Goal: Transaction & Acquisition: Subscribe to service/newsletter

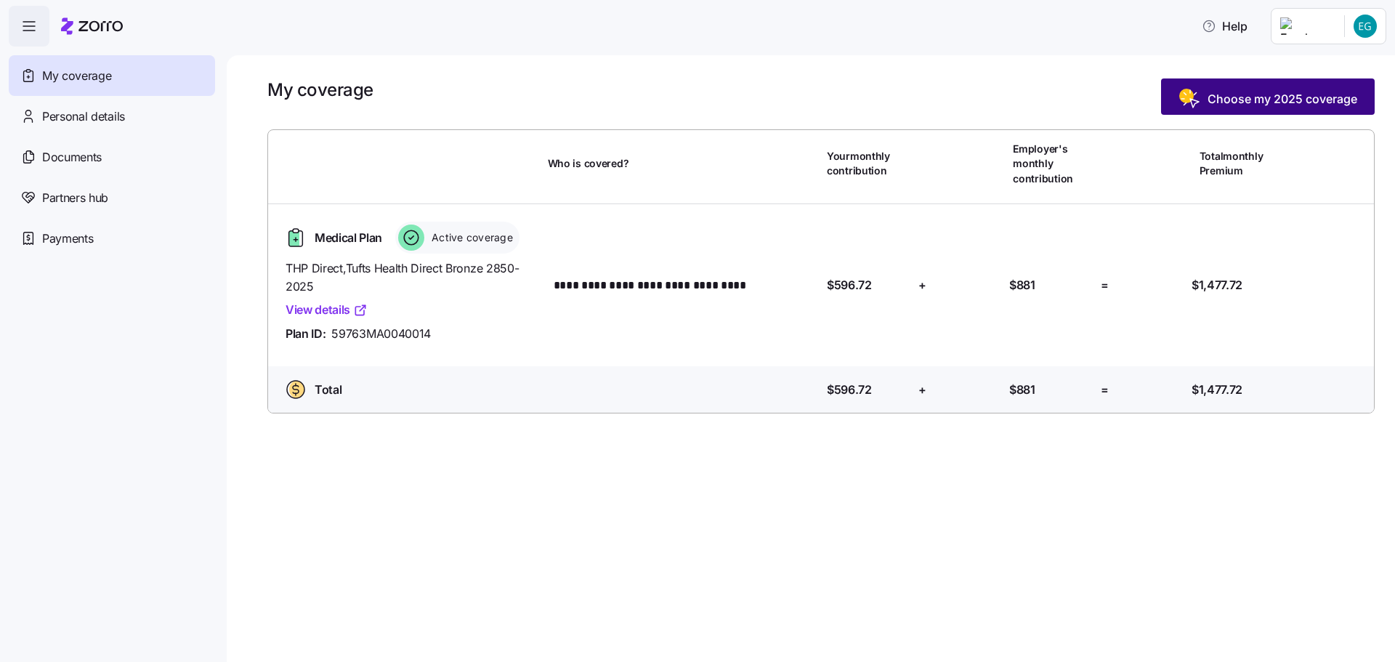
click at [1244, 94] on span "Choose my 2025 coverage" at bounding box center [1283, 98] width 150 height 17
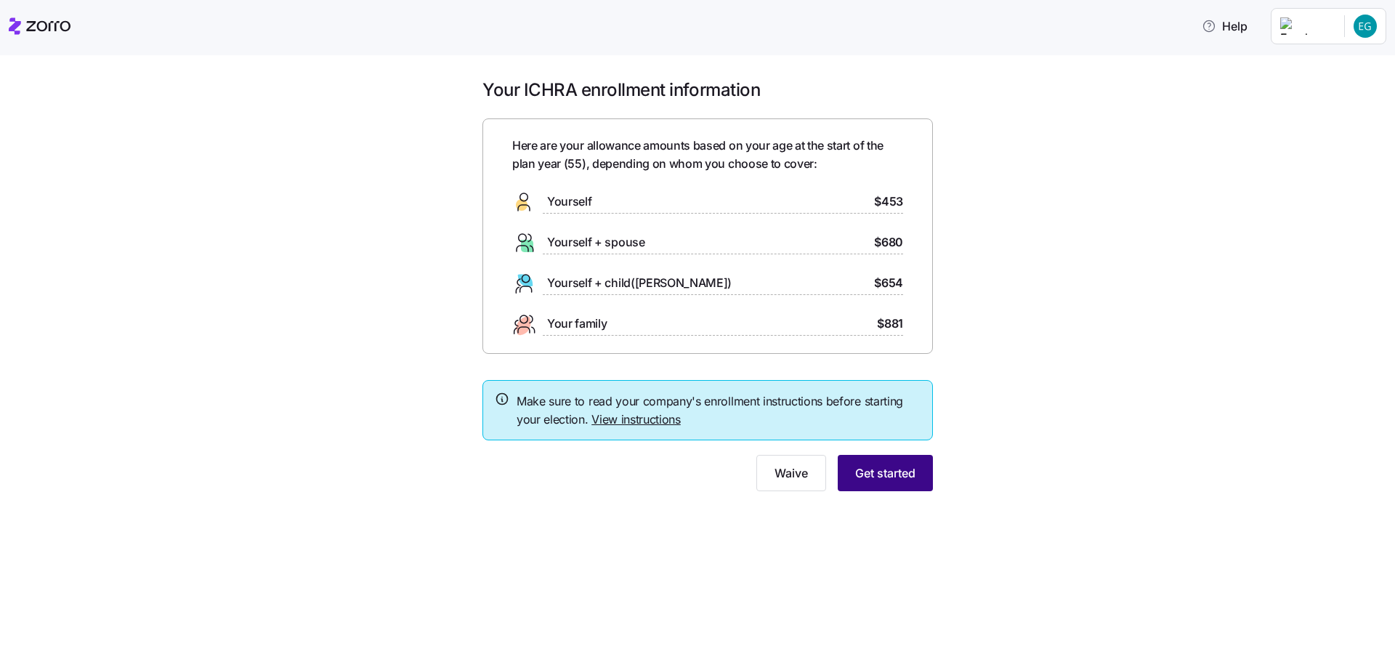
click at [883, 473] on span "Get started" at bounding box center [885, 472] width 60 height 17
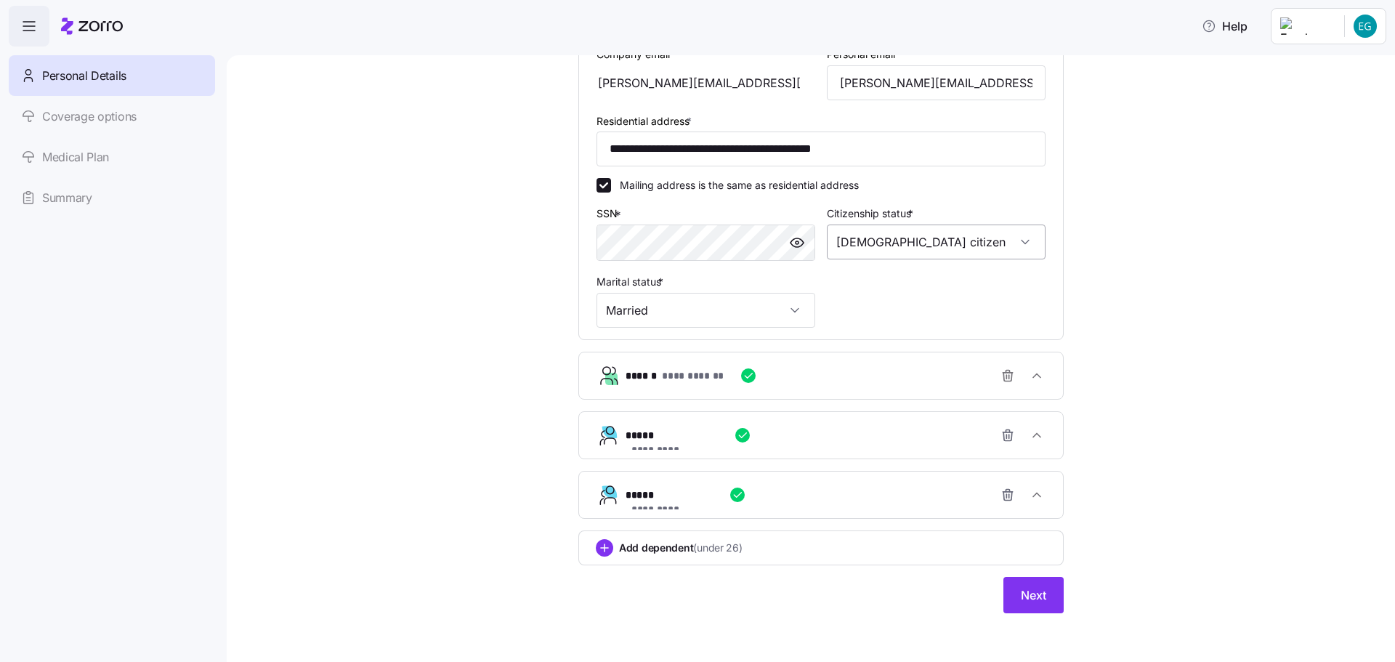
scroll to position [369, 0]
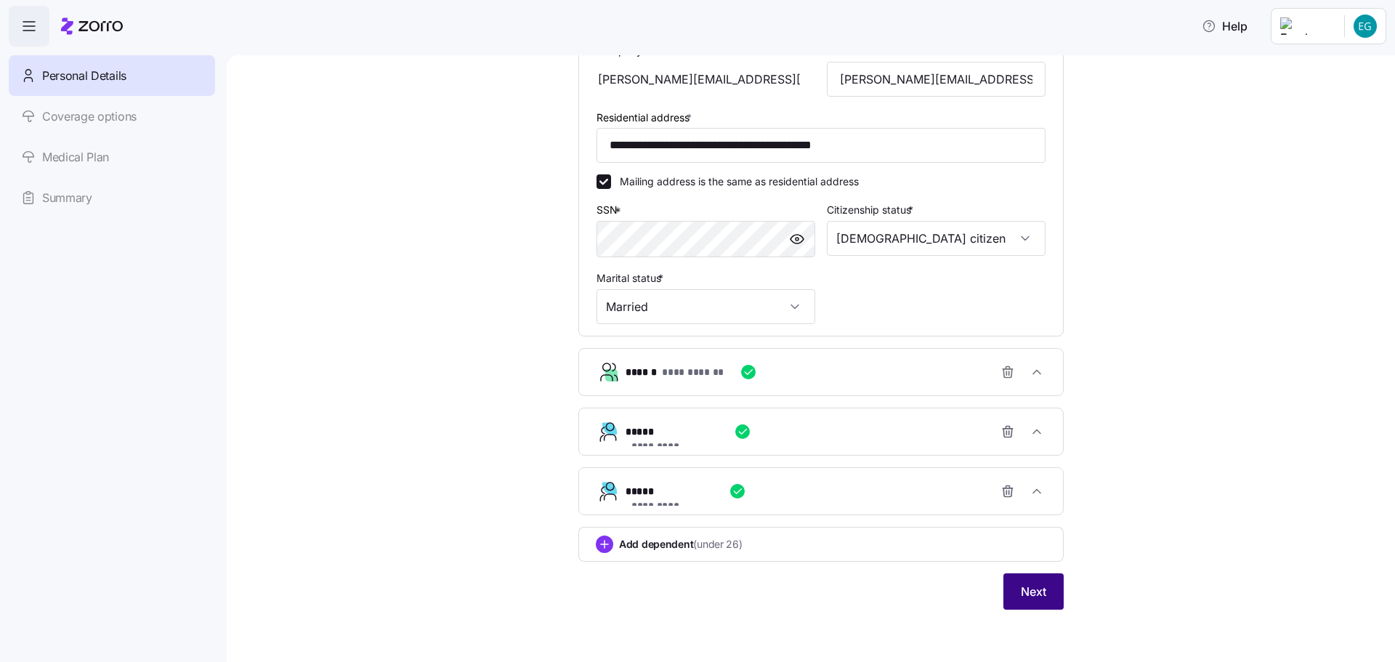
click at [1036, 598] on span "Next" at bounding box center [1033, 591] width 25 height 17
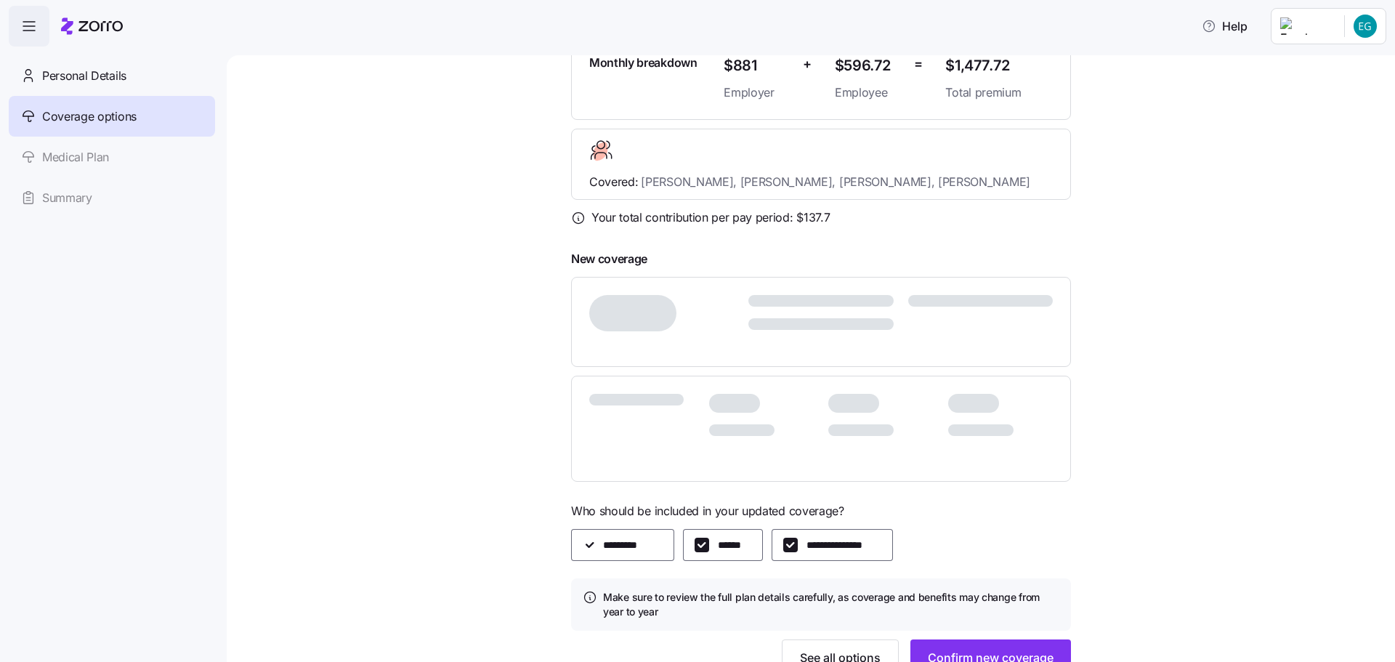
scroll to position [255, 0]
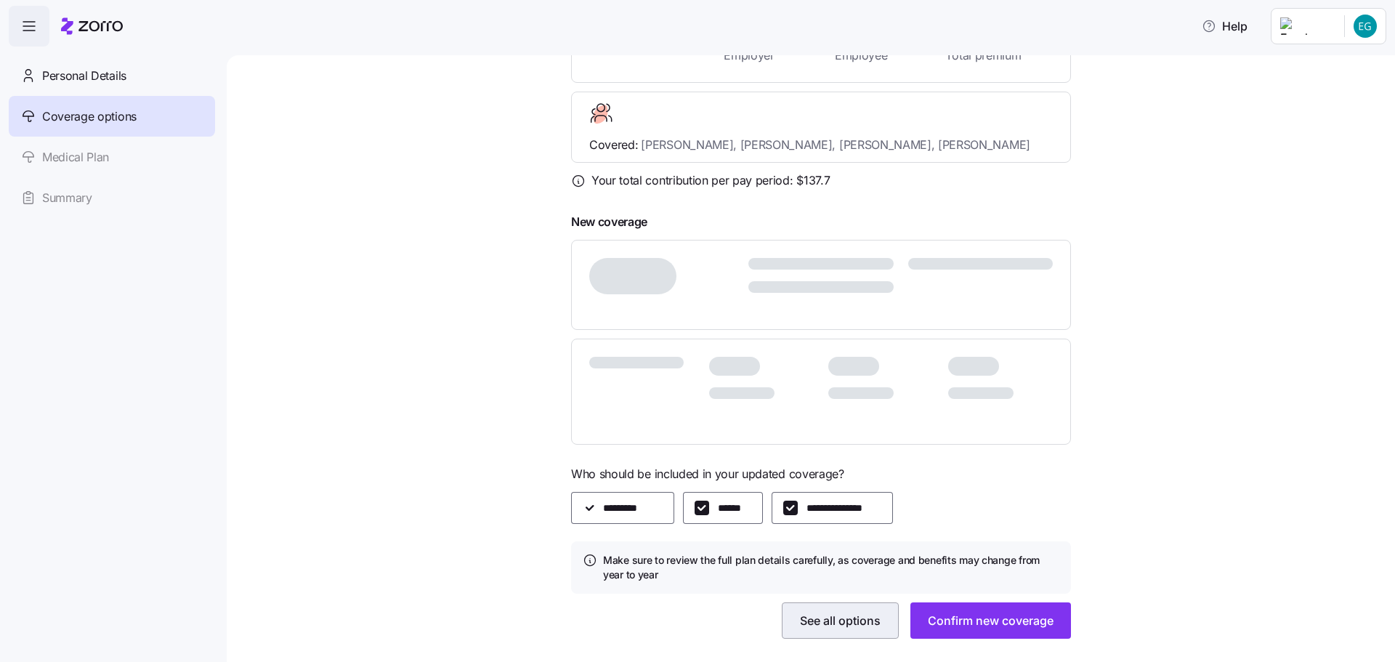
click at [837, 612] on span "See all options" at bounding box center [840, 620] width 81 height 17
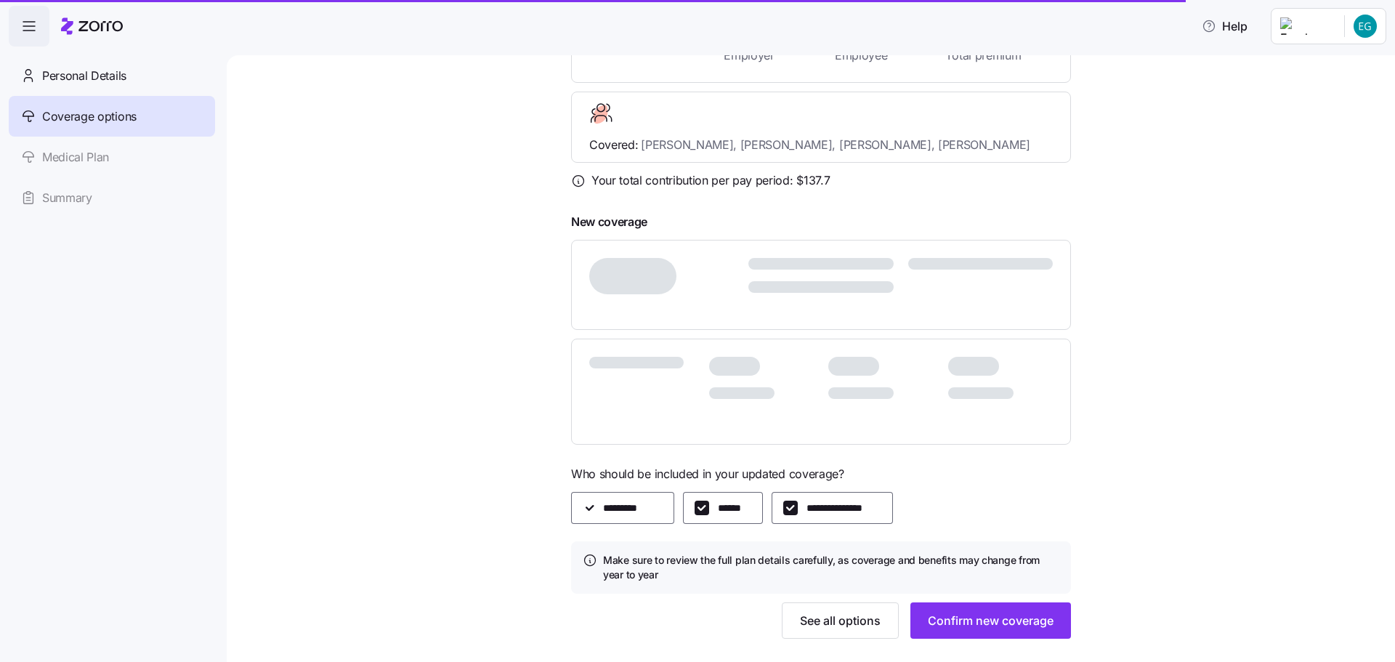
scroll to position [239, 0]
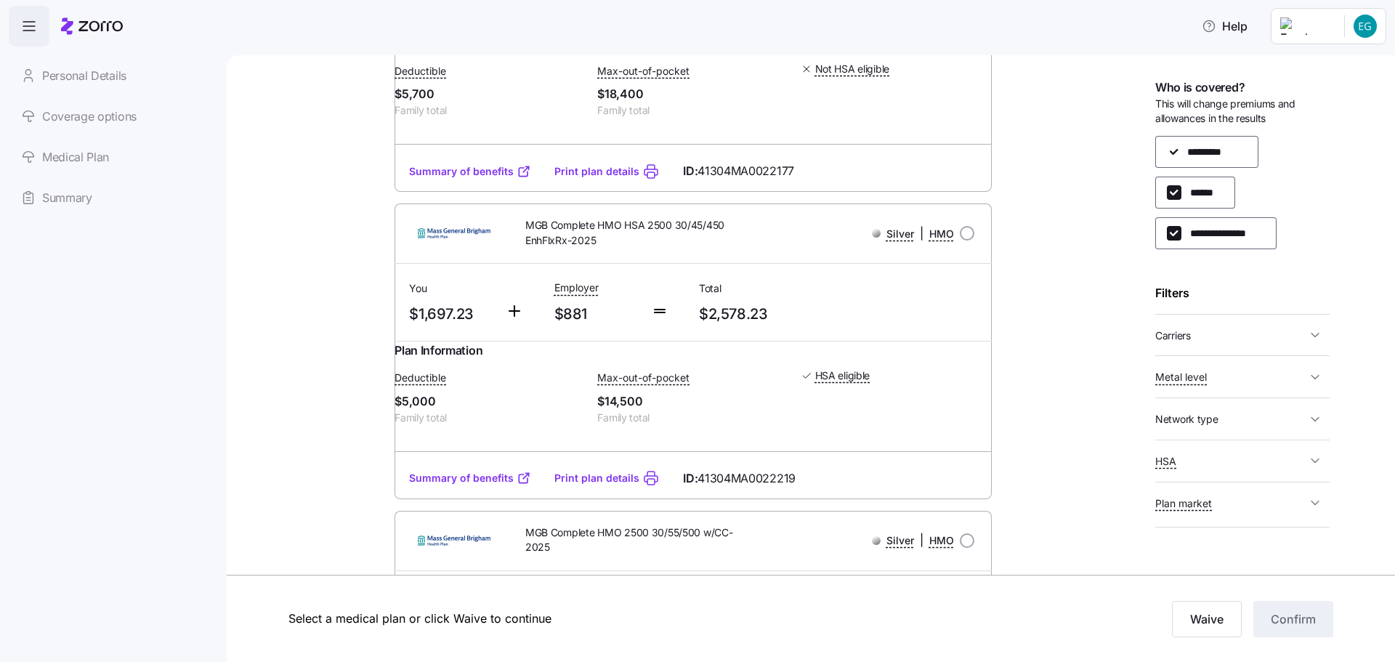
scroll to position [3451, 0]
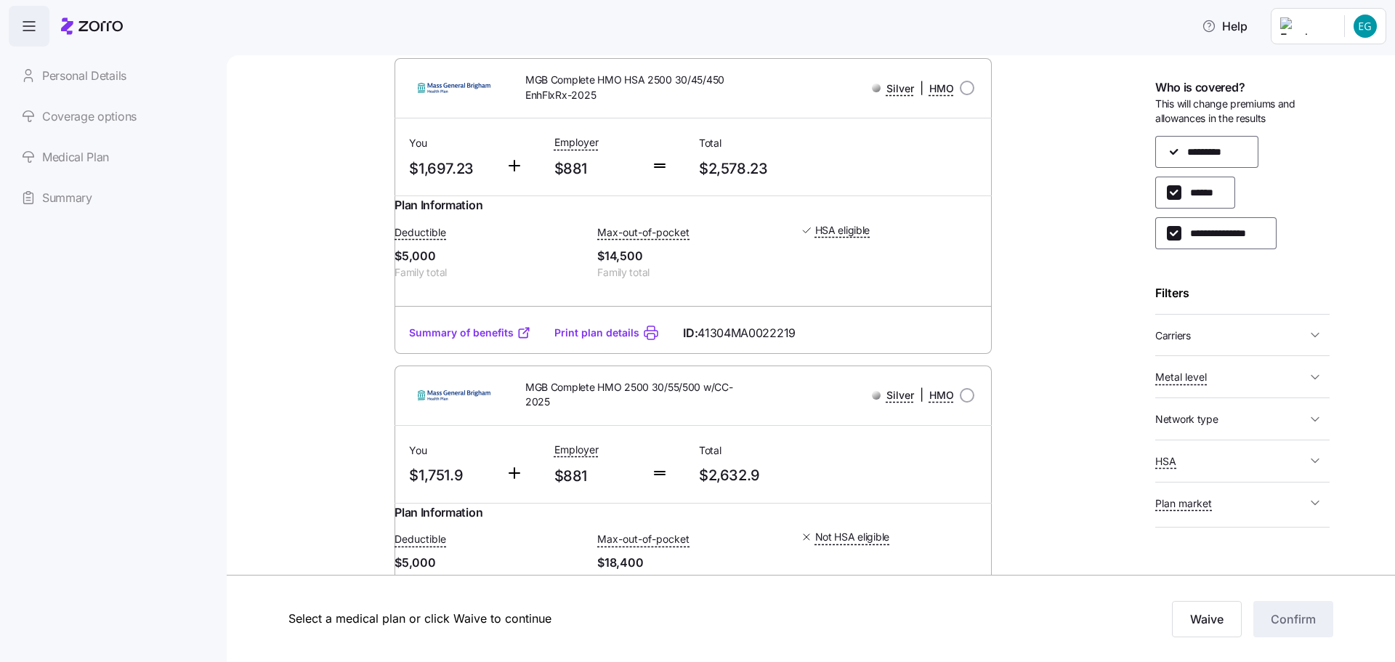
click at [1315, 335] on icon "button" at bounding box center [1315, 335] width 15 height 15
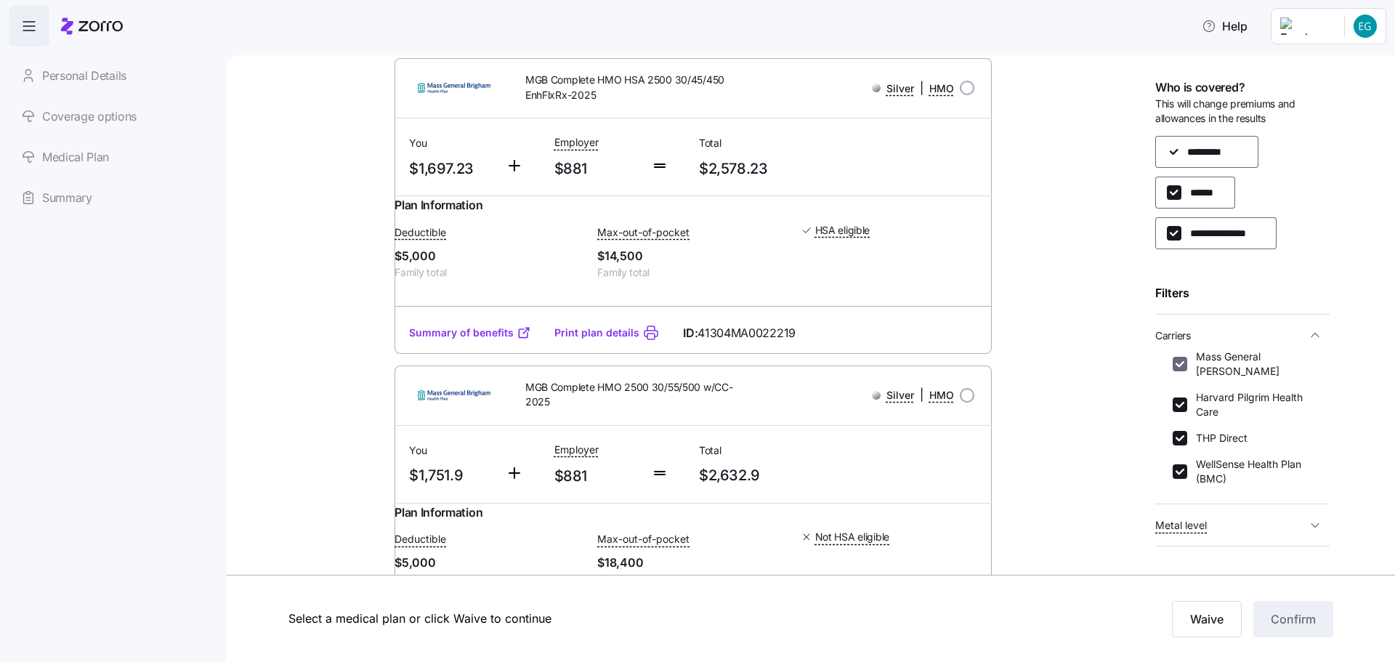
click at [1184, 363] on input "Mass General [PERSON_NAME]" at bounding box center [1180, 364] width 15 height 15
checkbox input "false"
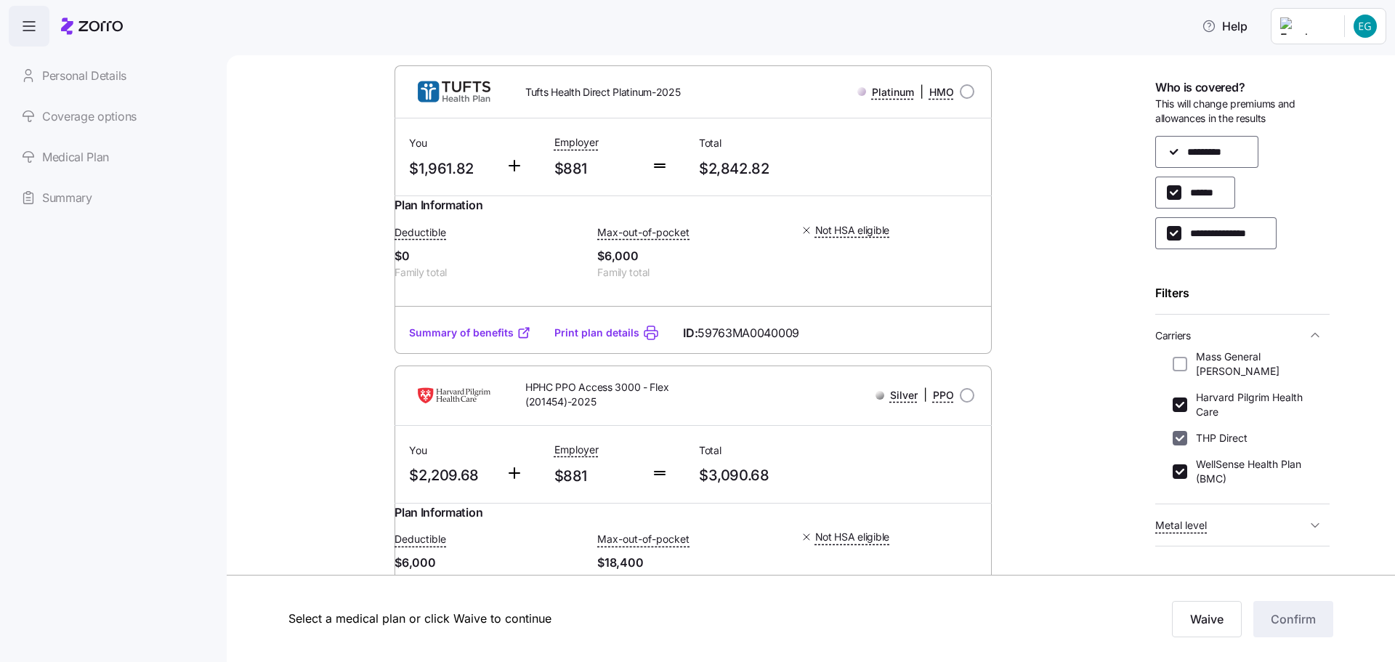
click at [1180, 439] on input "THP Direct" at bounding box center [1180, 438] width 15 height 15
checkbox input "false"
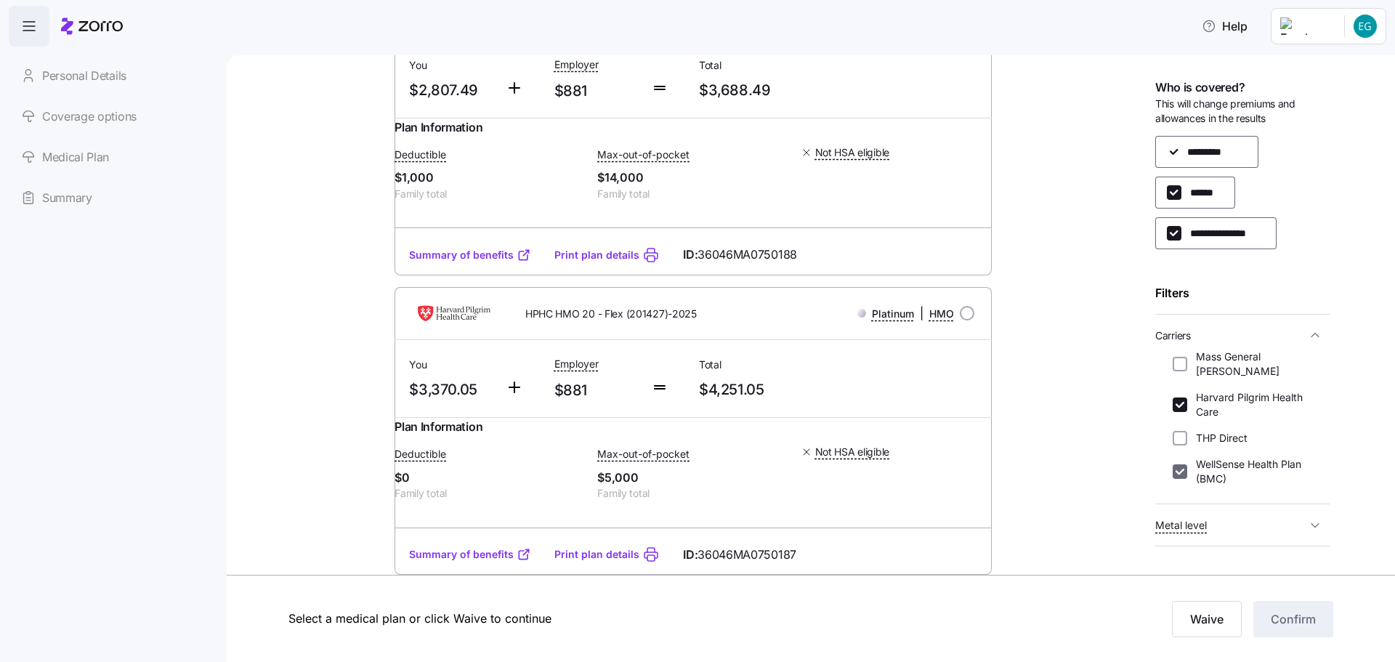
click at [1178, 472] on input "WellSense Health Plan (BMC)" at bounding box center [1180, 471] width 15 height 15
checkbox input "false"
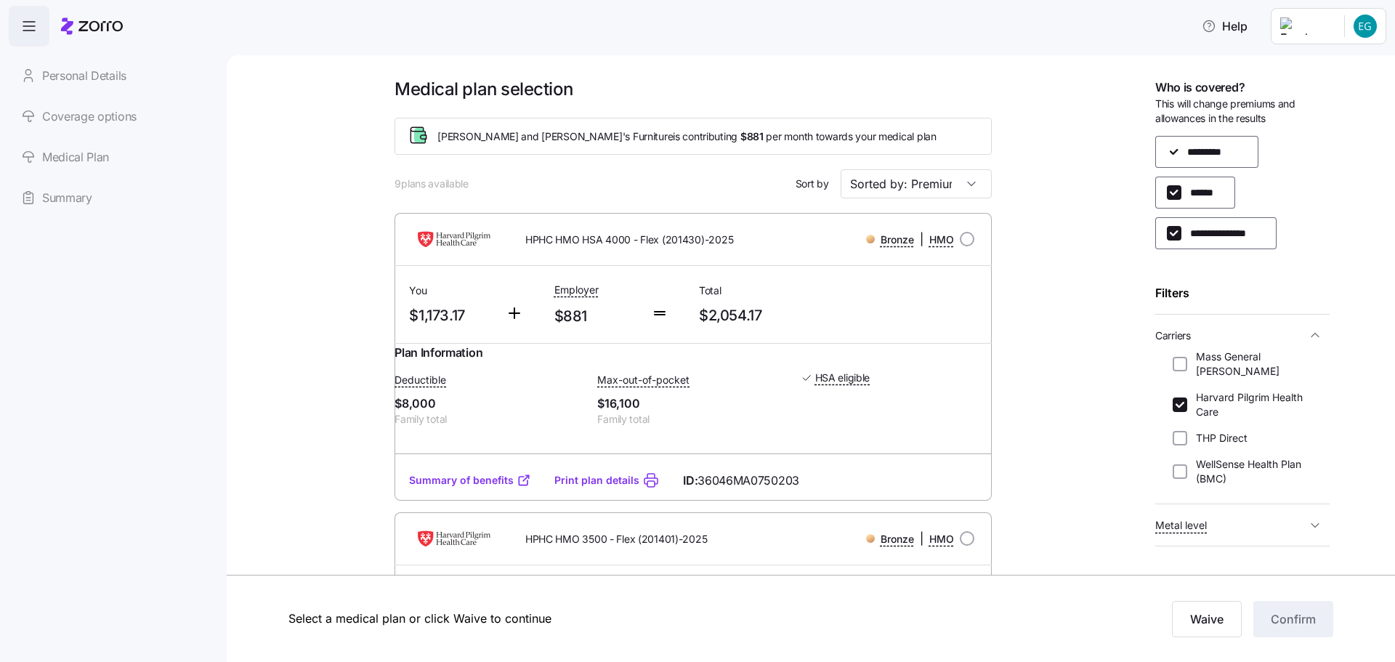
scroll to position [0, 0]
click at [98, 30] on icon at bounding box center [100, 26] width 44 height 10
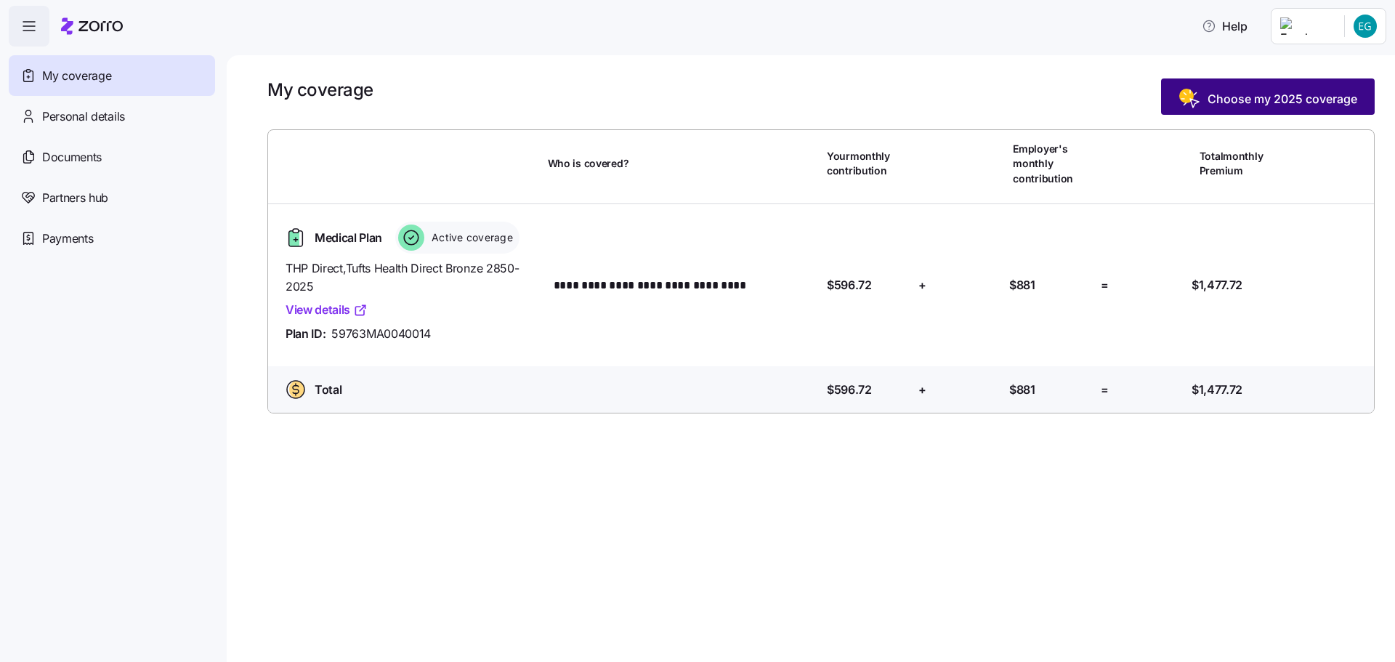
click at [1217, 97] on span "Choose my 2025 coverage" at bounding box center [1283, 98] width 150 height 17
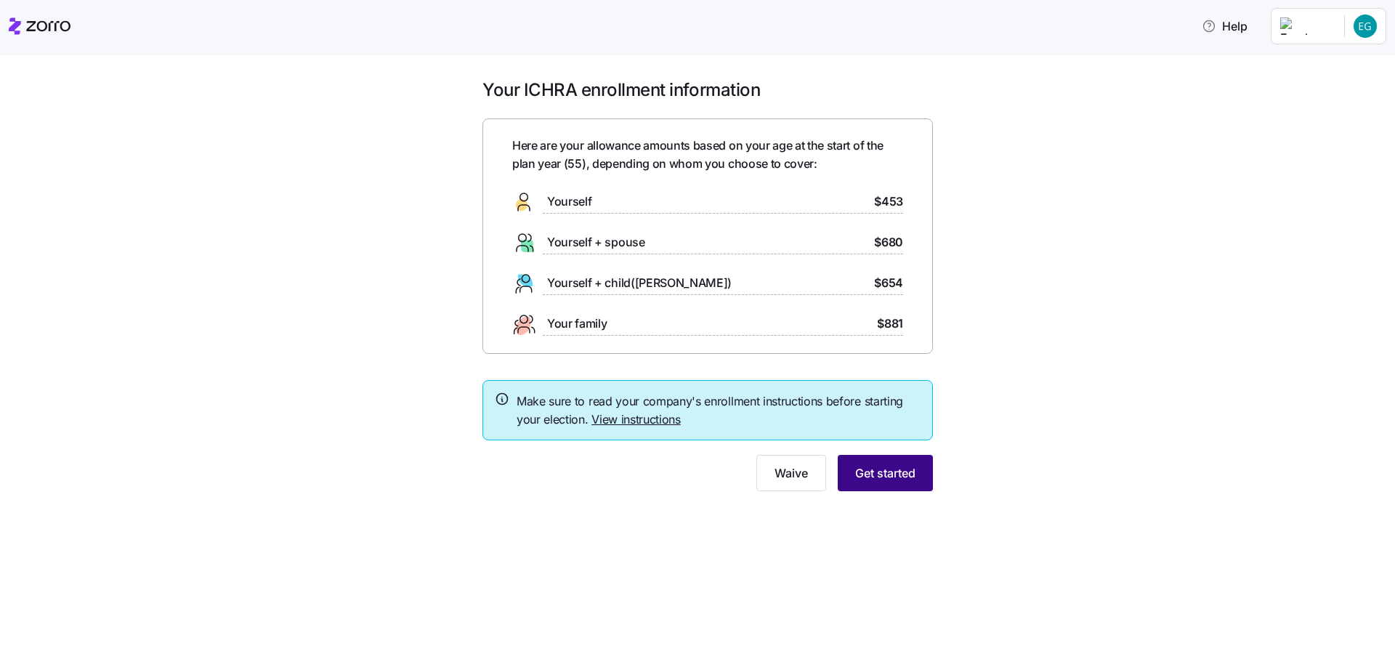
click at [869, 480] on span "Get started" at bounding box center [885, 472] width 60 height 17
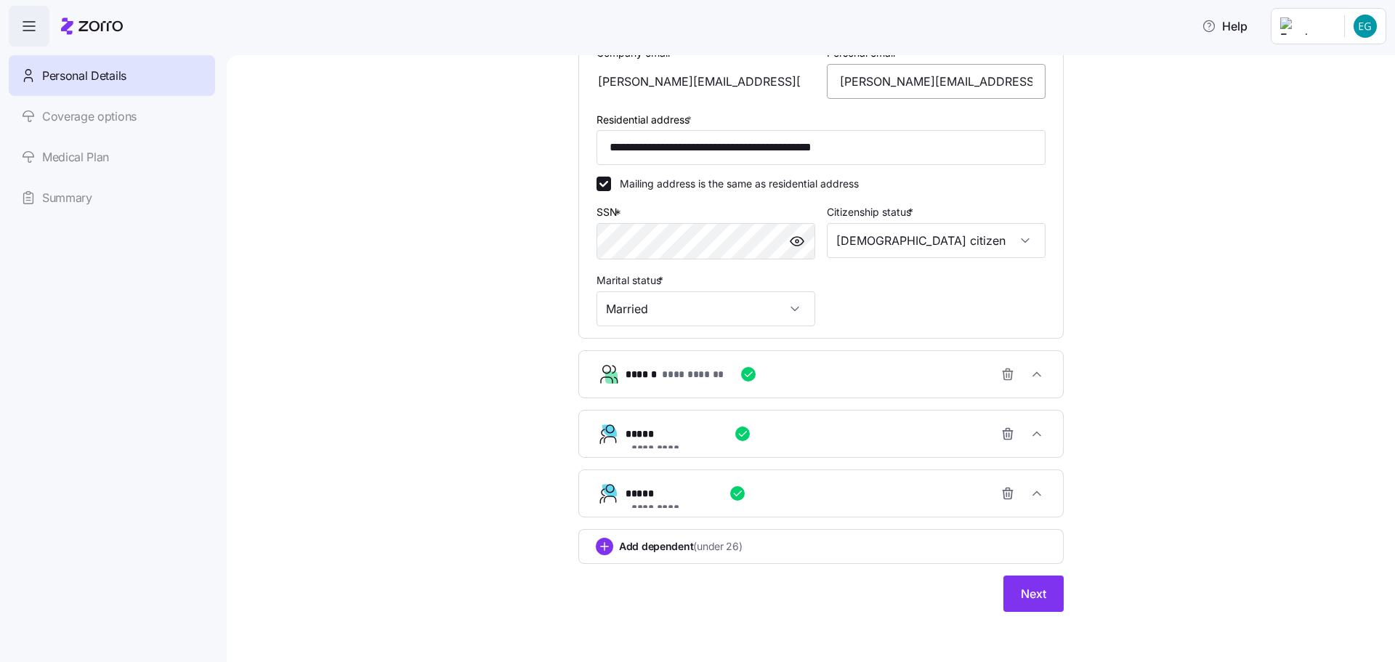
scroll to position [369, 0]
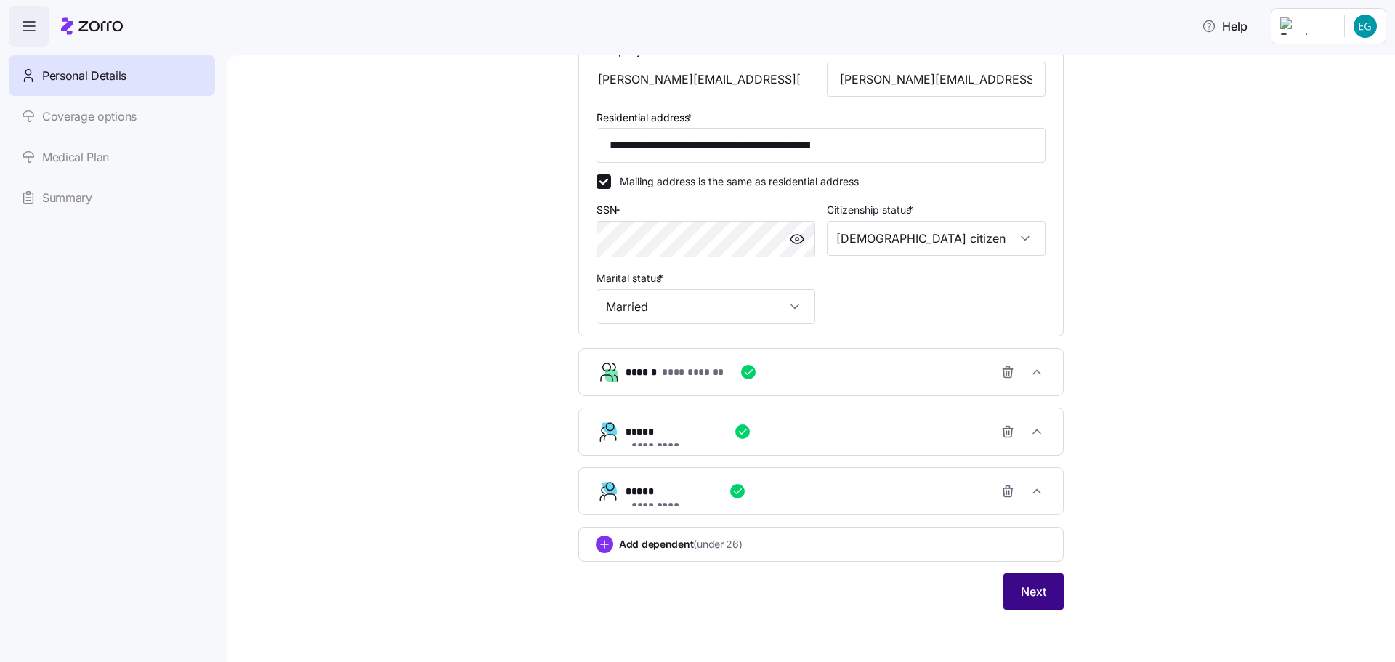
click at [1036, 589] on span "Next" at bounding box center [1033, 591] width 25 height 17
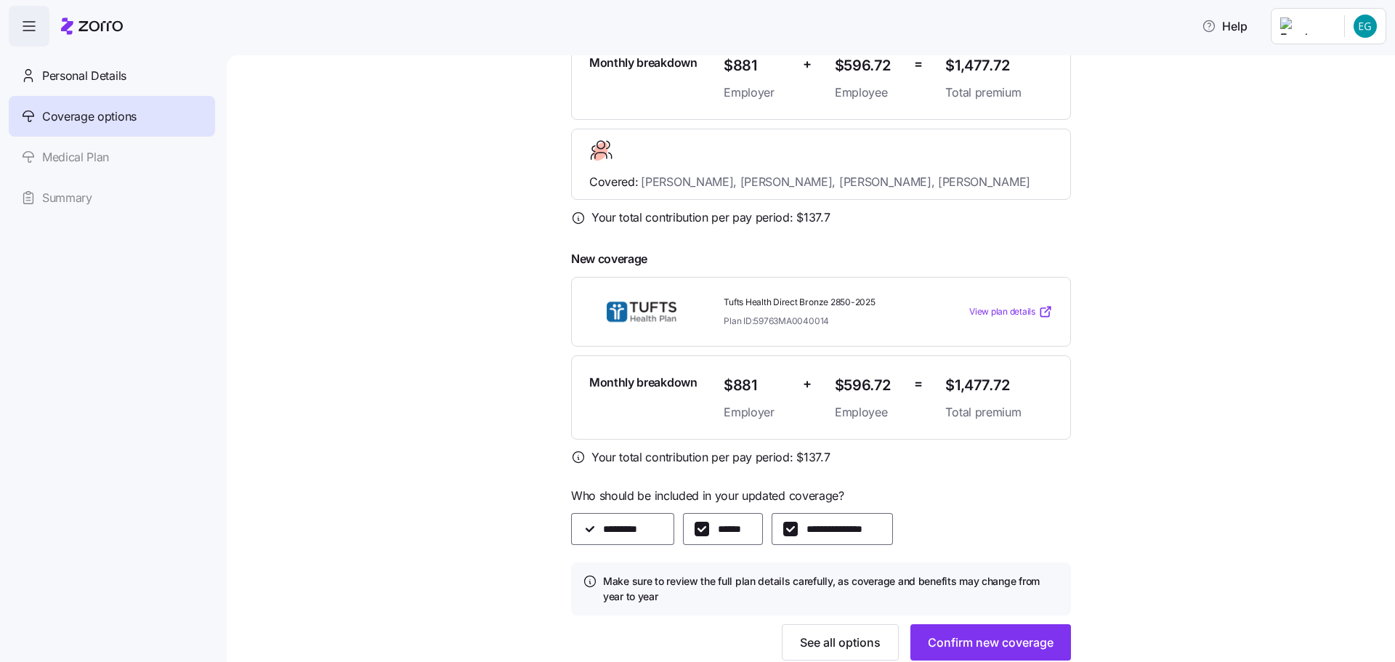
scroll to position [239, 0]
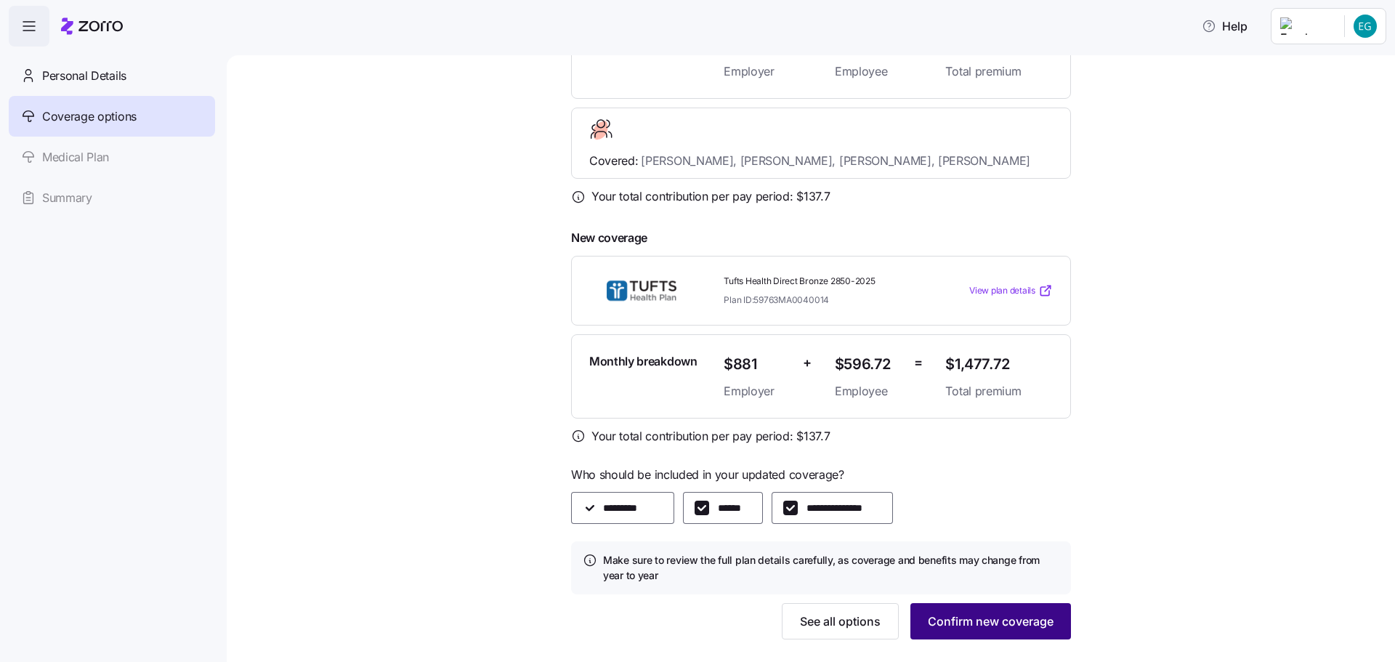
click at [977, 603] on button "Confirm new coverage" at bounding box center [991, 621] width 161 height 36
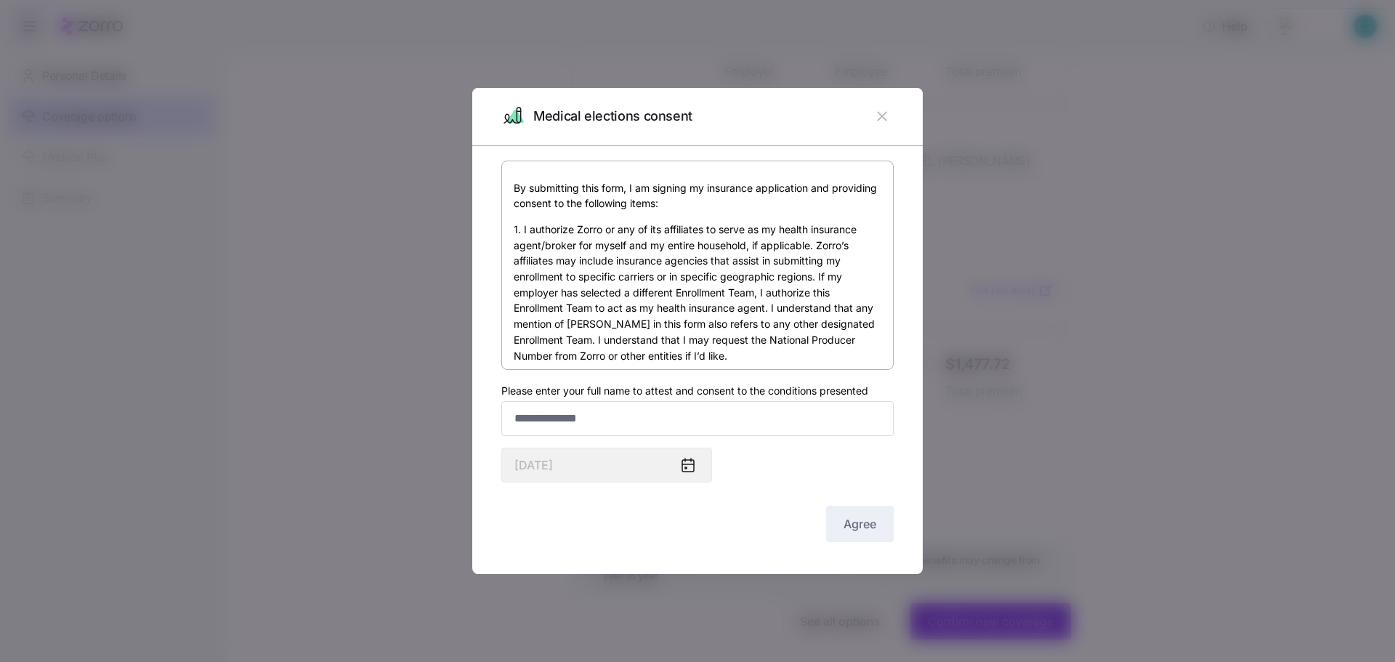
click at [884, 117] on icon "button" at bounding box center [881, 116] width 9 height 9
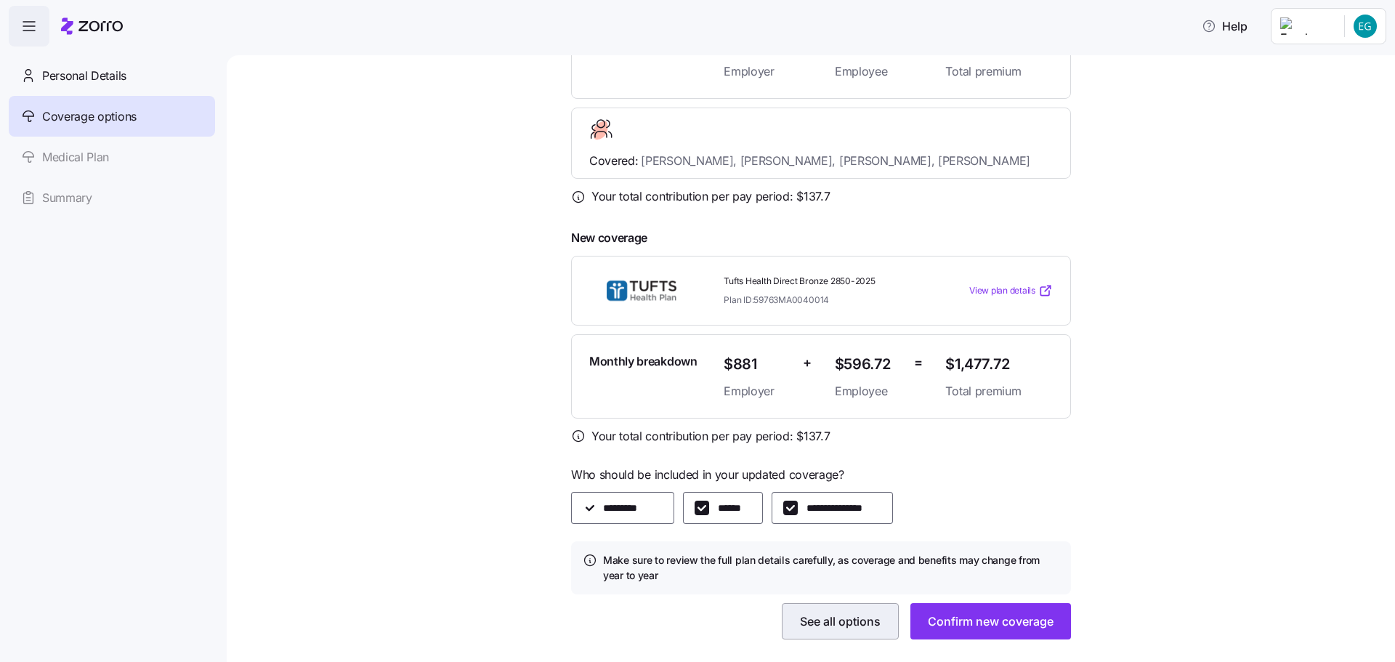
click at [852, 613] on span "See all options" at bounding box center [840, 621] width 81 height 17
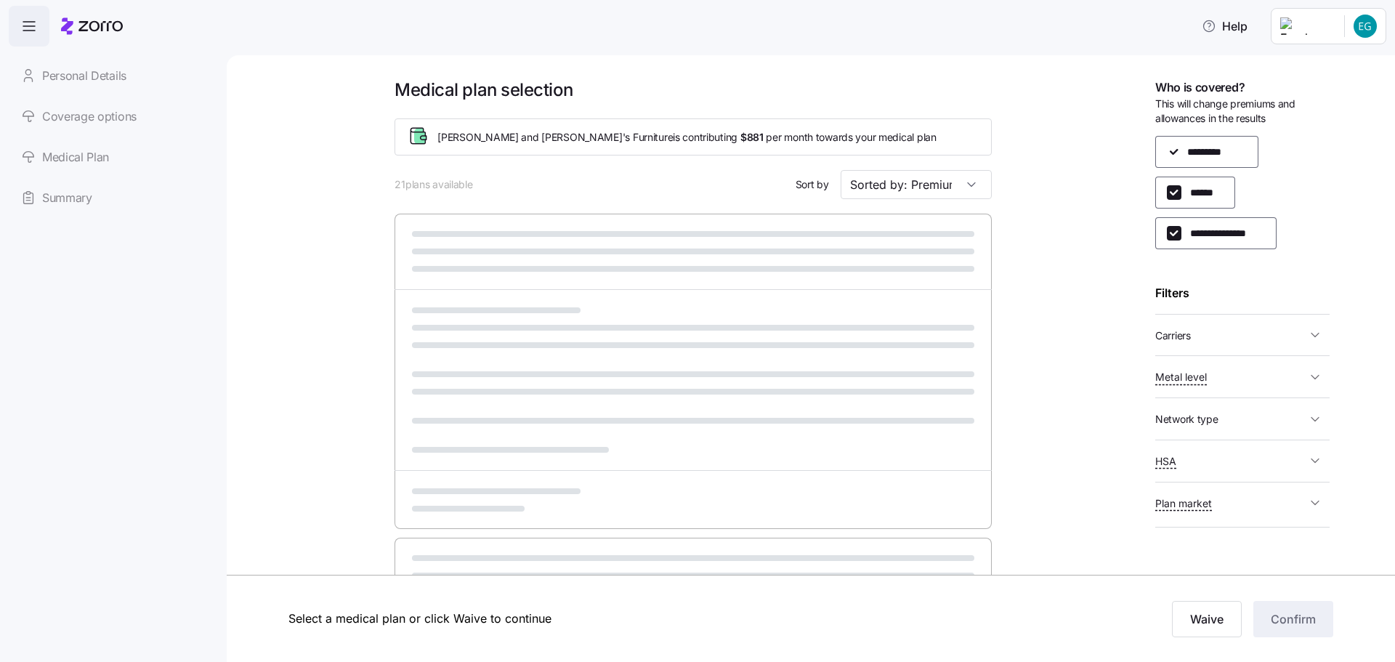
click at [1304, 333] on span "Carriers" at bounding box center [1230, 335] width 151 height 18
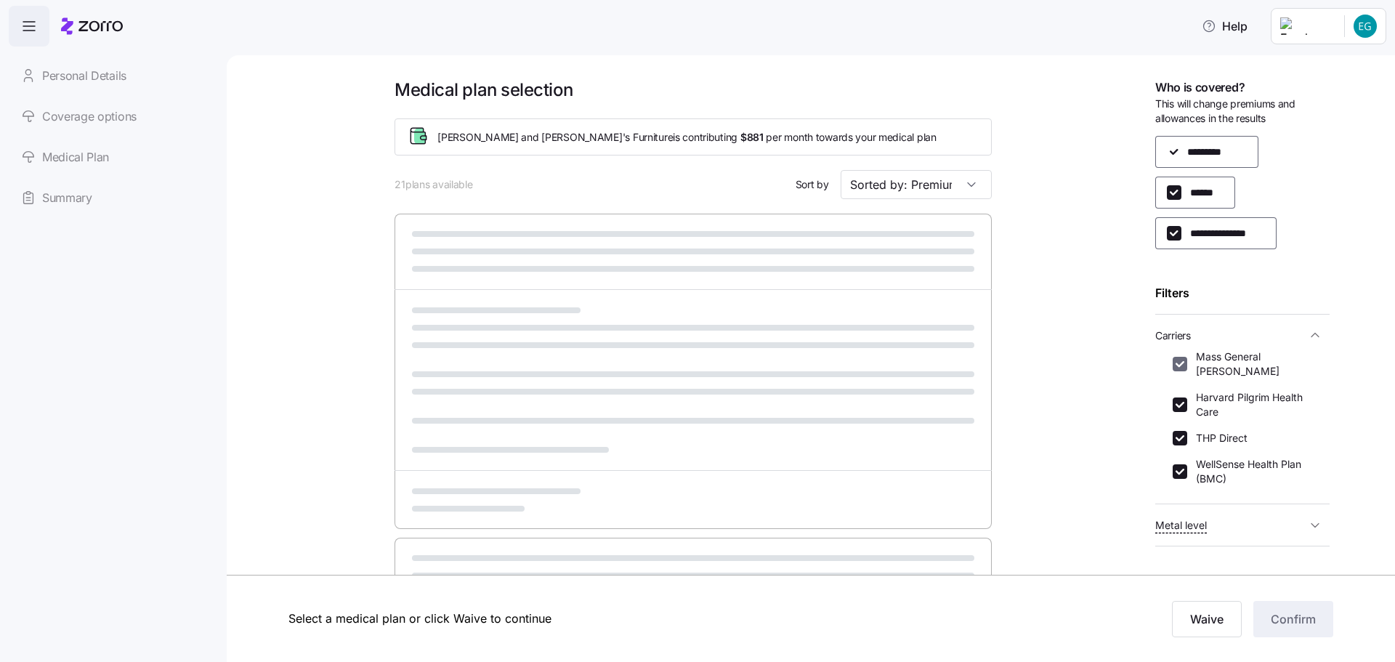
click at [1178, 362] on input "Mass General [PERSON_NAME]" at bounding box center [1180, 364] width 15 height 15
checkbox input "false"
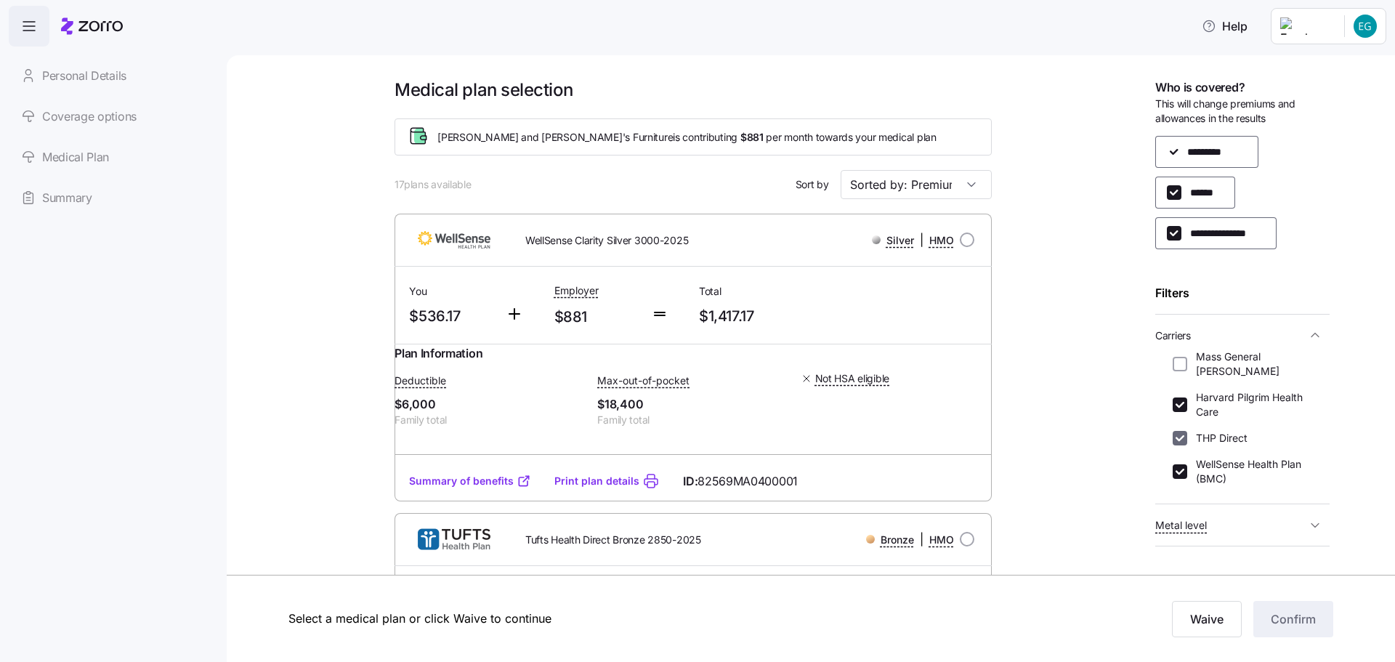
click at [1180, 436] on input "THP Direct" at bounding box center [1180, 438] width 15 height 15
checkbox input "false"
click at [1178, 473] on input "WellSense Health Plan (BMC)" at bounding box center [1180, 471] width 15 height 15
checkbox input "false"
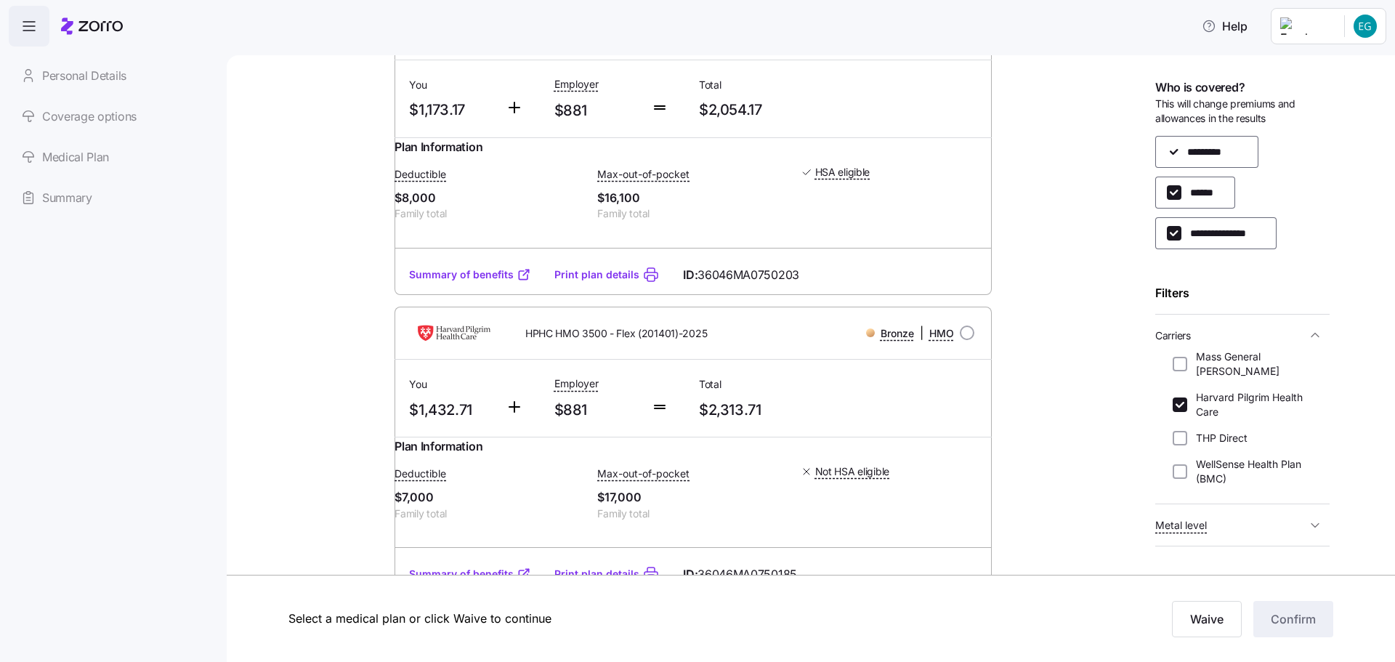
scroll to position [218, 0]
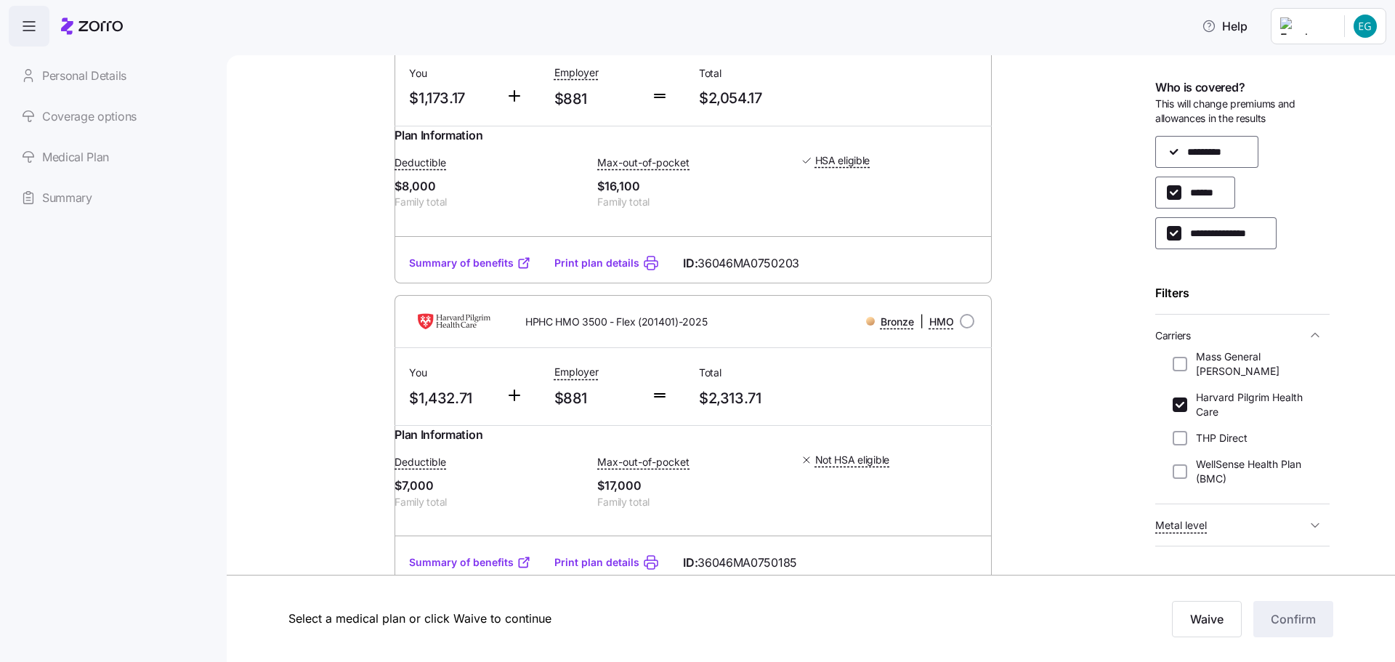
click at [518, 270] on icon at bounding box center [524, 263] width 15 height 15
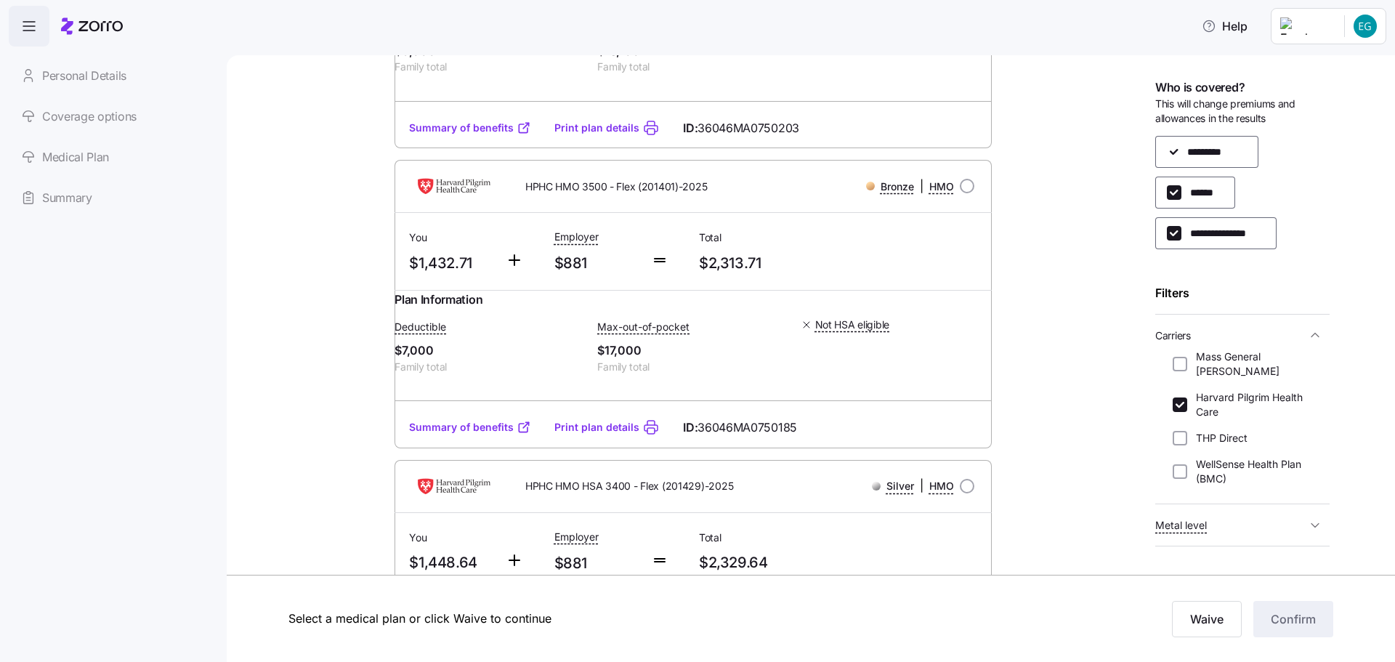
scroll to position [363, 0]
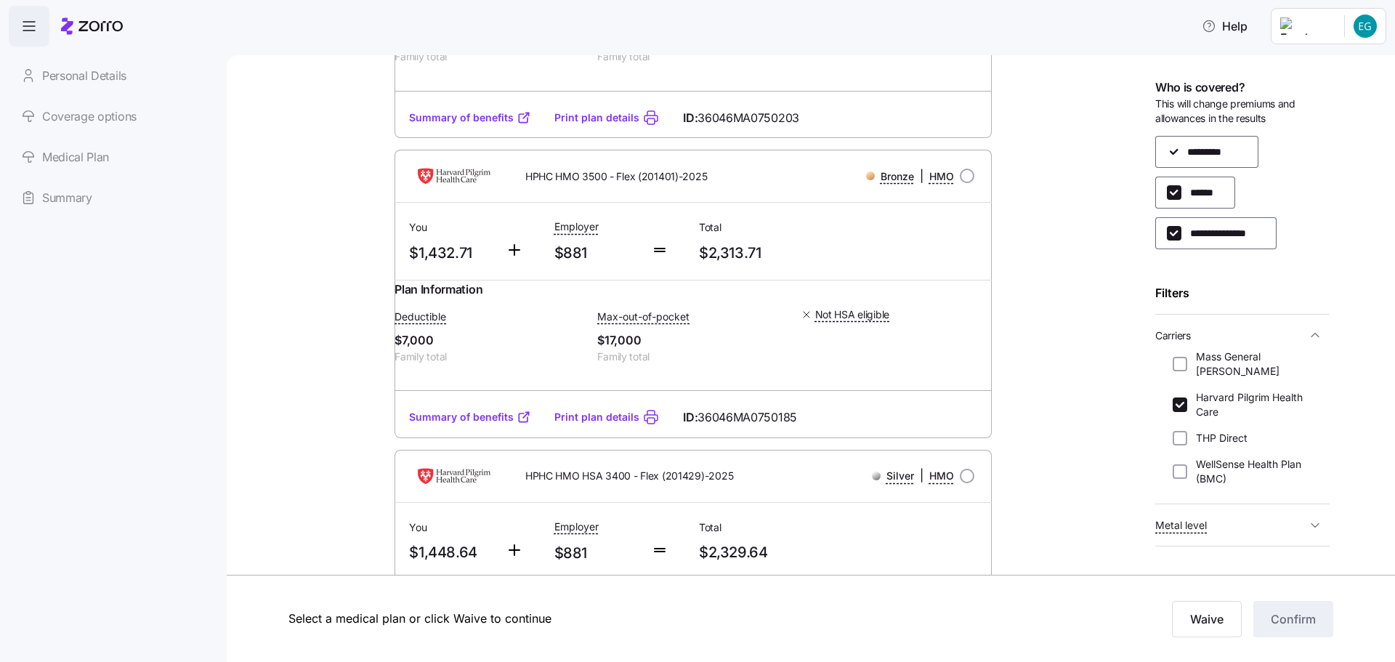
click at [517, 424] on icon at bounding box center [524, 417] width 15 height 15
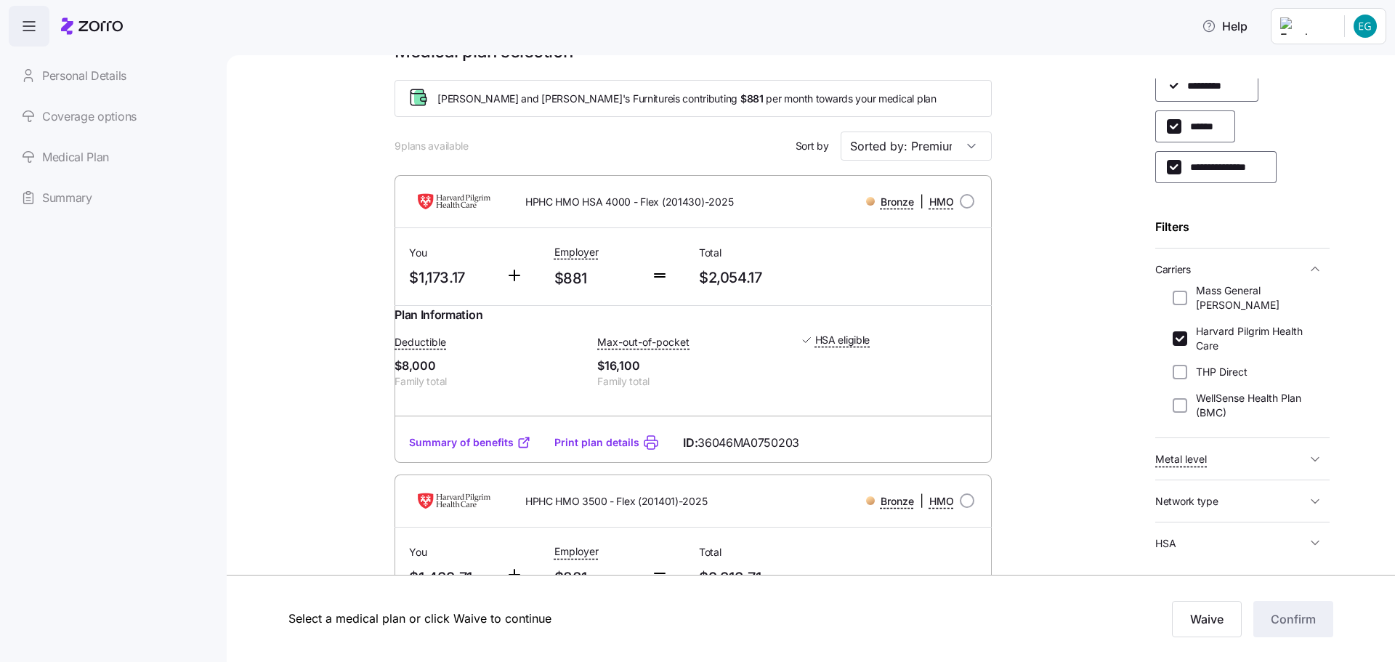
scroll to position [73, 0]
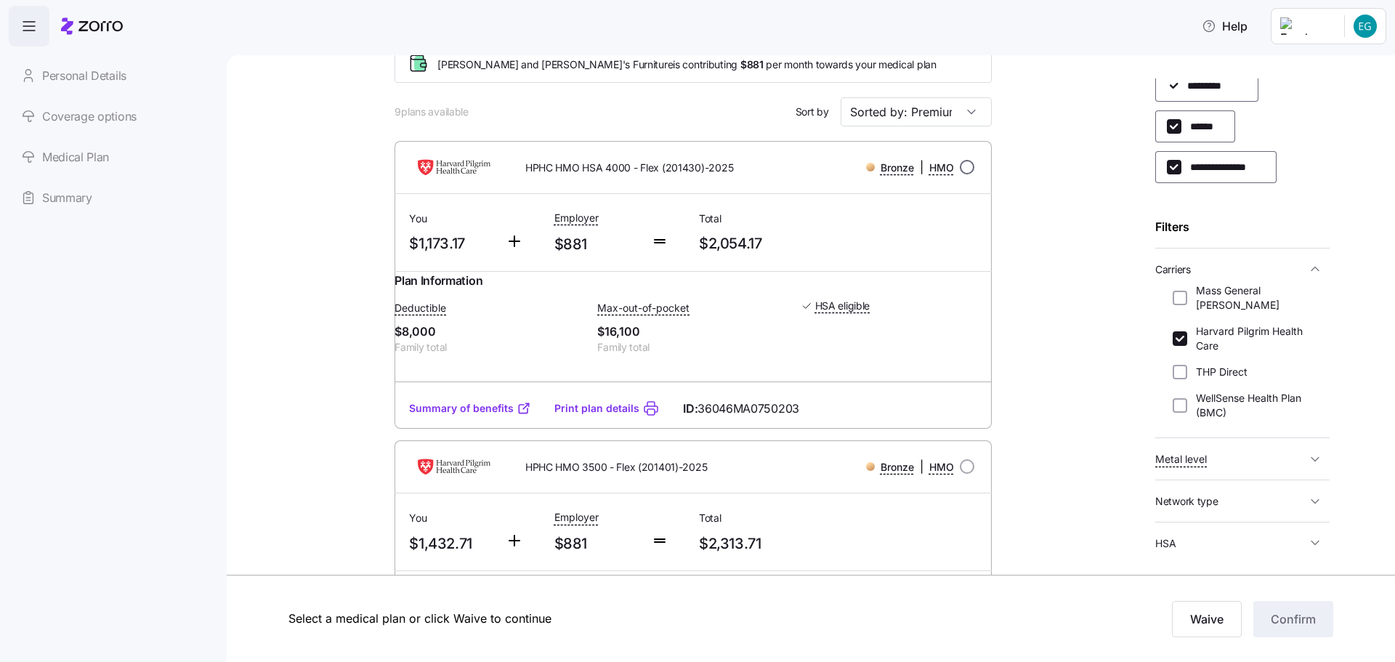
click at [966, 166] on input "radio" at bounding box center [967, 167] width 15 height 15
radio input "true"
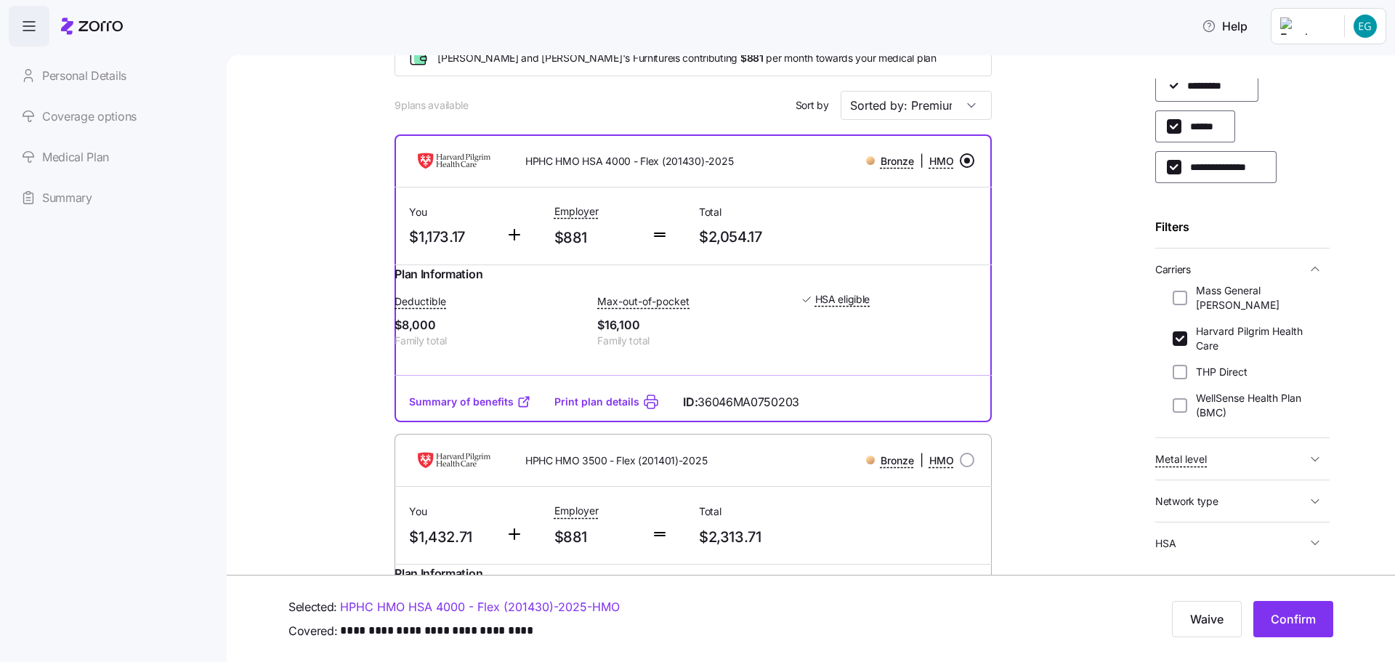
scroll to position [0, 0]
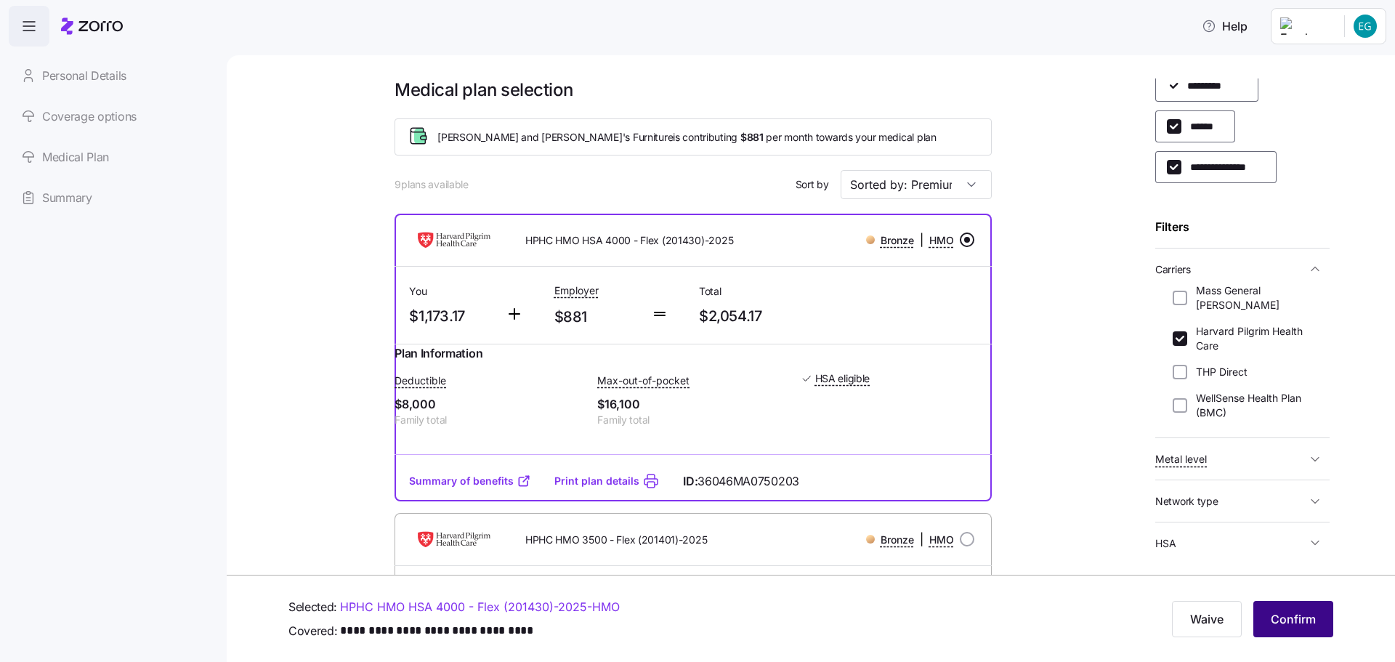
click at [1301, 621] on span "Confirm" at bounding box center [1293, 618] width 45 height 17
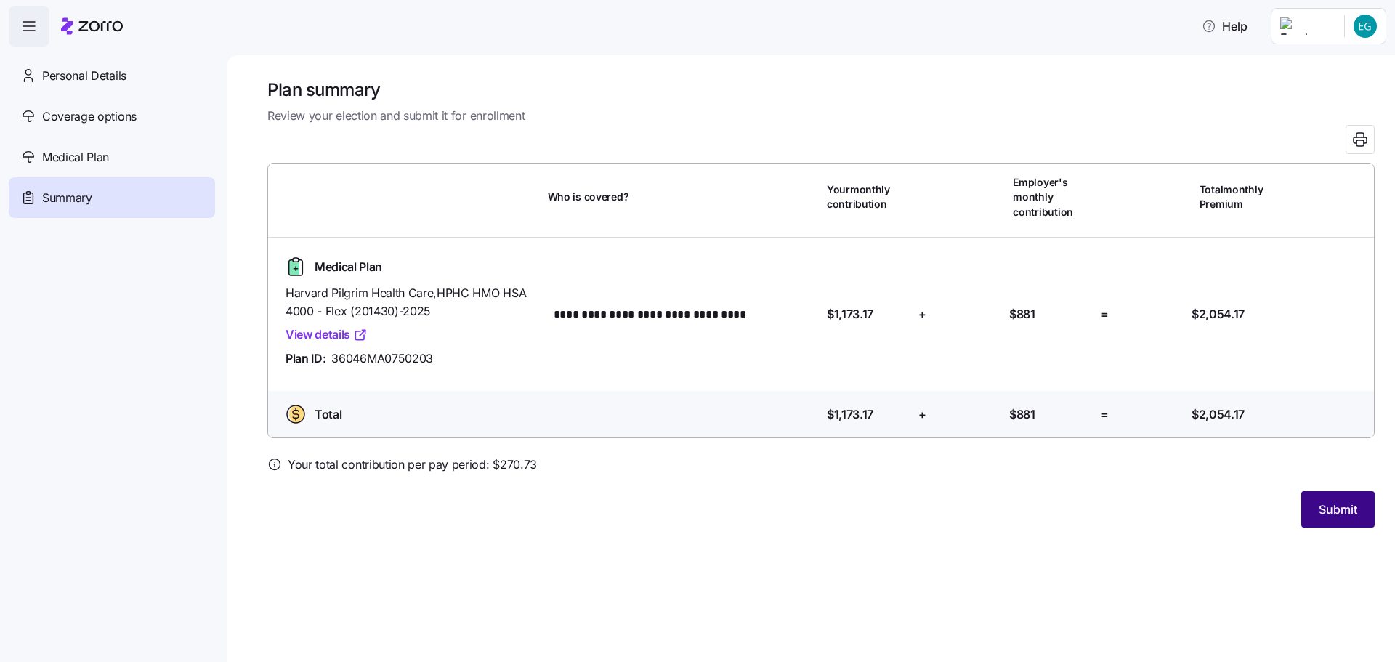
click at [1334, 510] on span "Submit" at bounding box center [1338, 509] width 39 height 17
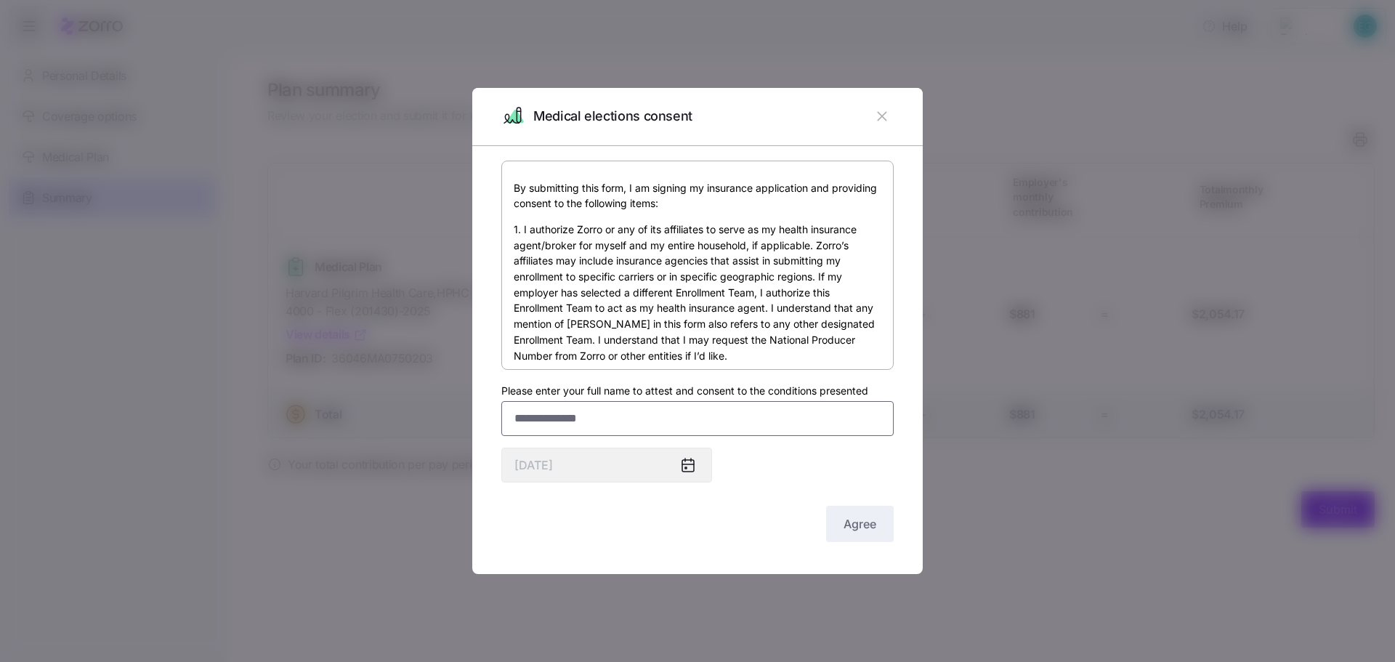
click at [567, 413] on input "Please enter your full name to attest and consent to the conditions presented" at bounding box center [697, 418] width 392 height 35
type input "**********"
click at [692, 467] on icon at bounding box center [688, 466] width 12 height 12
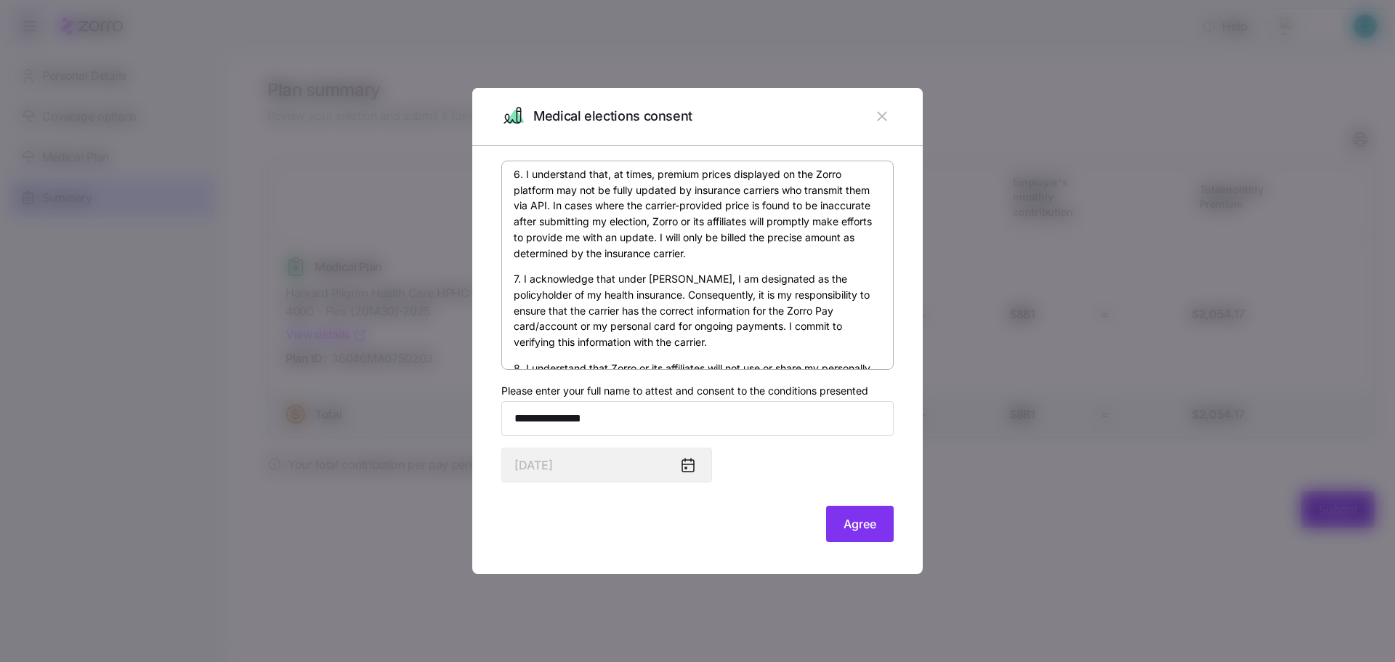
scroll to position [866, 0]
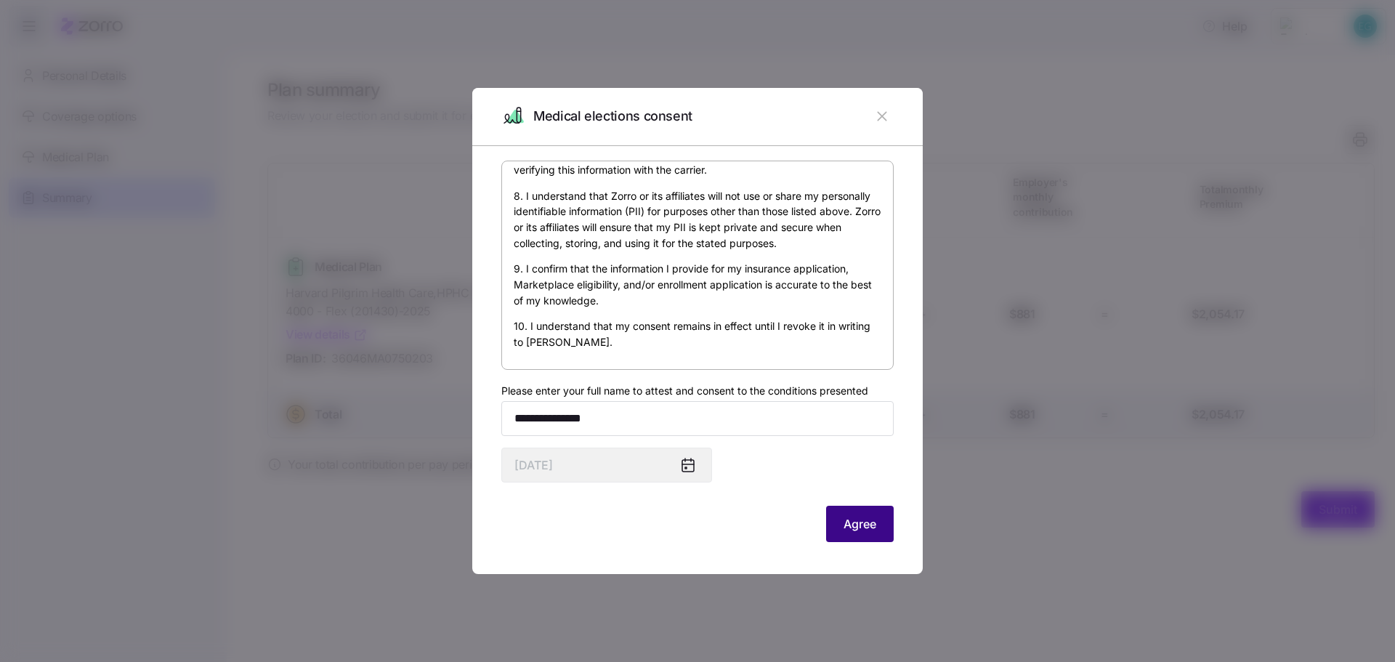
click at [870, 537] on button "Agree" at bounding box center [860, 524] width 68 height 36
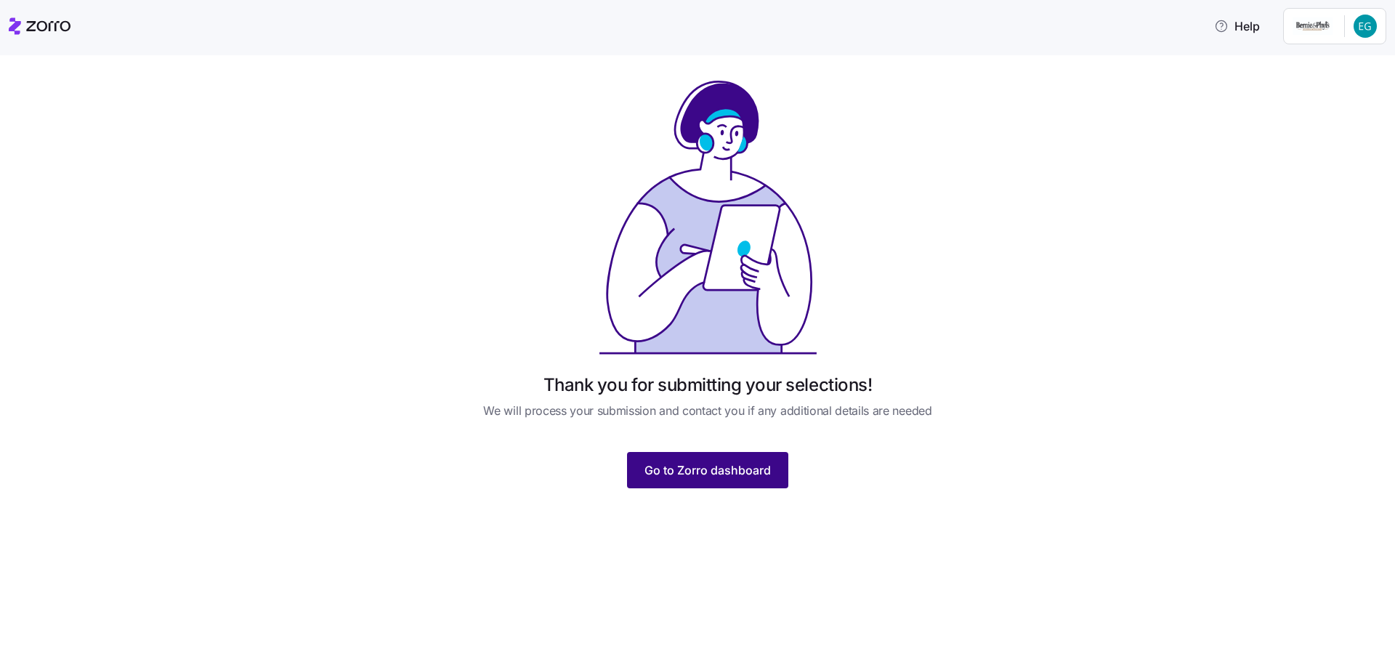
click at [734, 478] on span "Go to Zorro dashboard" at bounding box center [708, 469] width 126 height 17
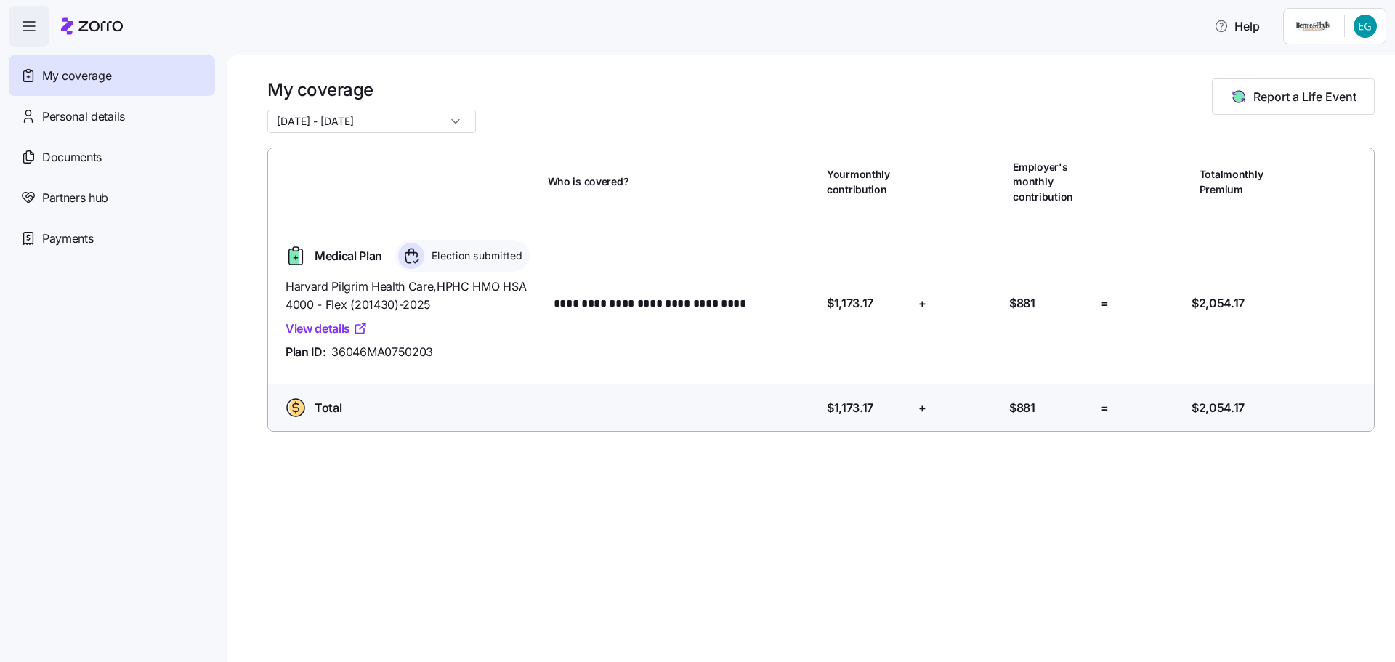
click at [1364, 23] on html "**********" at bounding box center [697, 326] width 1395 height 653
click at [1342, 84] on div "Log out" at bounding box center [1327, 89] width 57 height 16
